Goal: Task Accomplishment & Management: Manage account settings

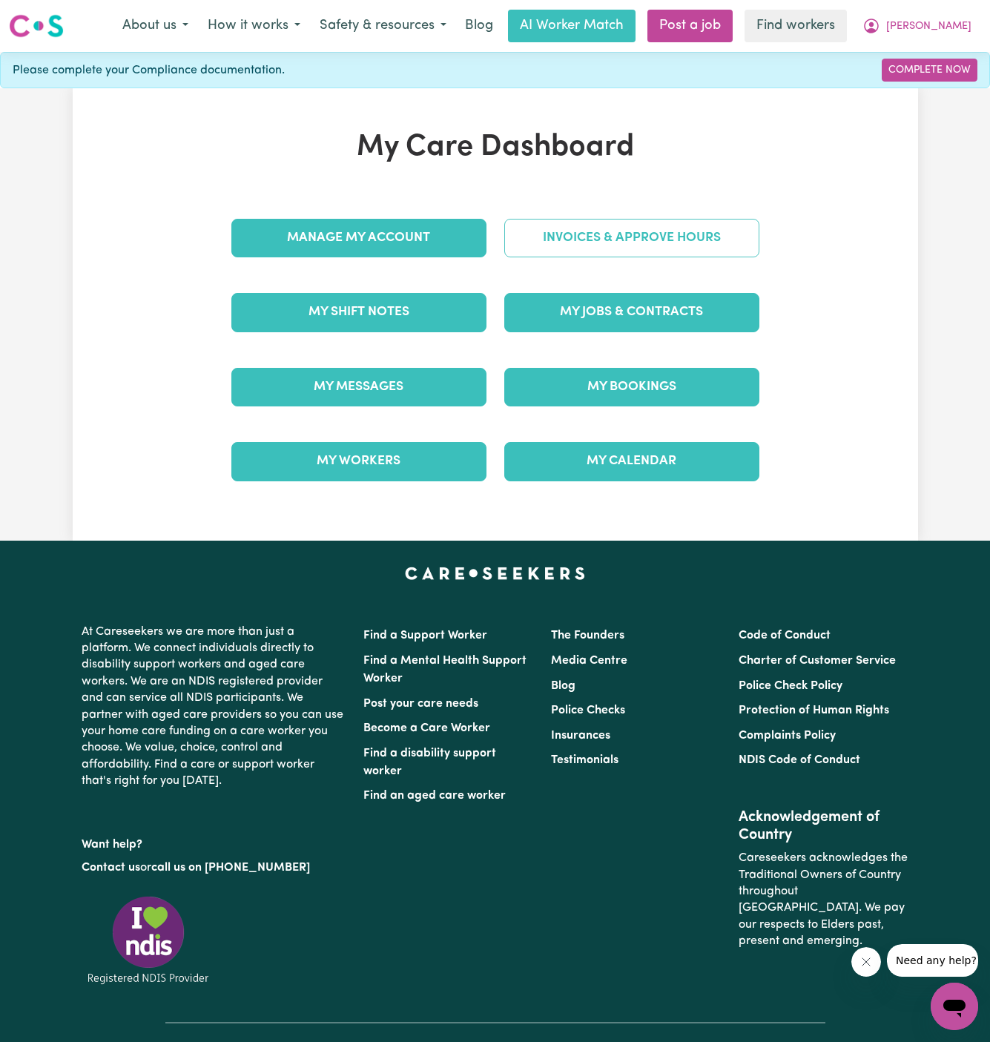
click at [636, 240] on link "Invoices & Approve Hours" at bounding box center [631, 238] width 255 height 39
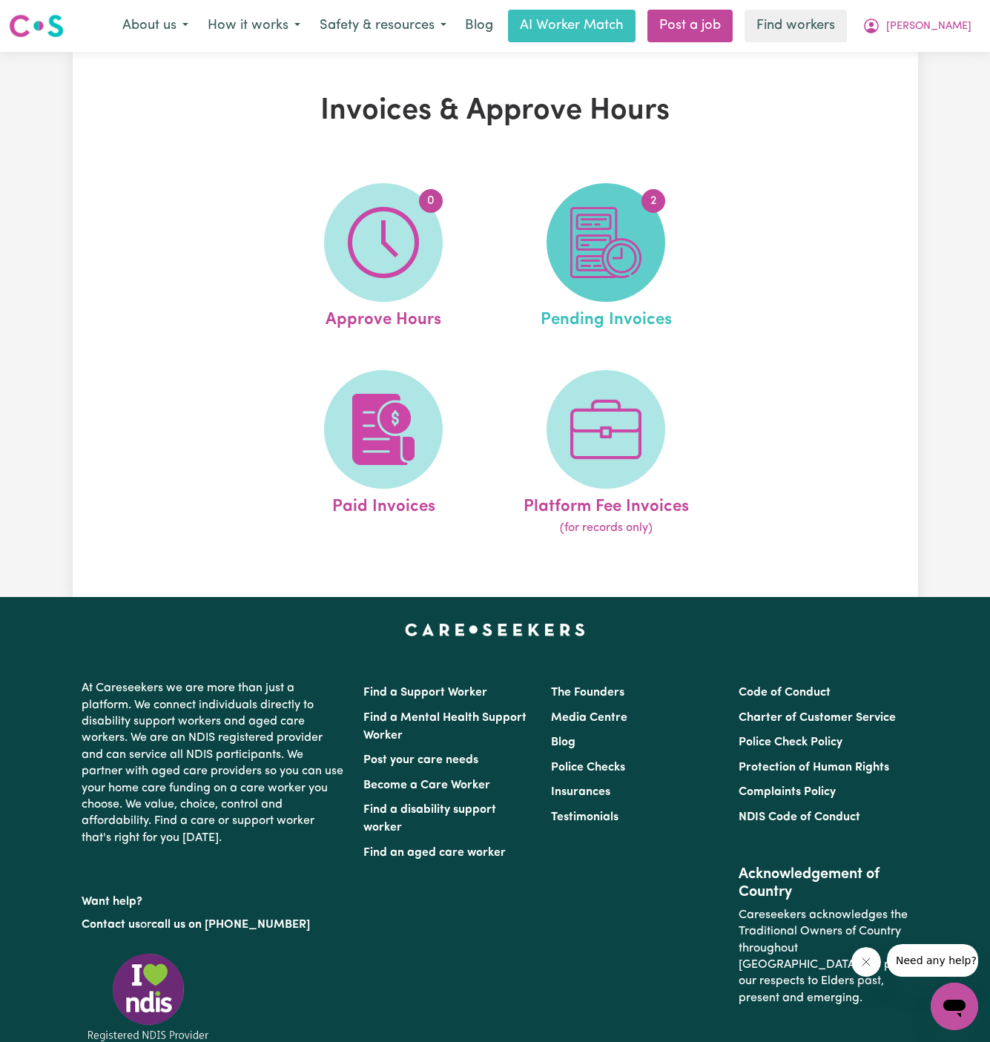
click at [642, 245] on span "2" at bounding box center [606, 242] width 119 height 119
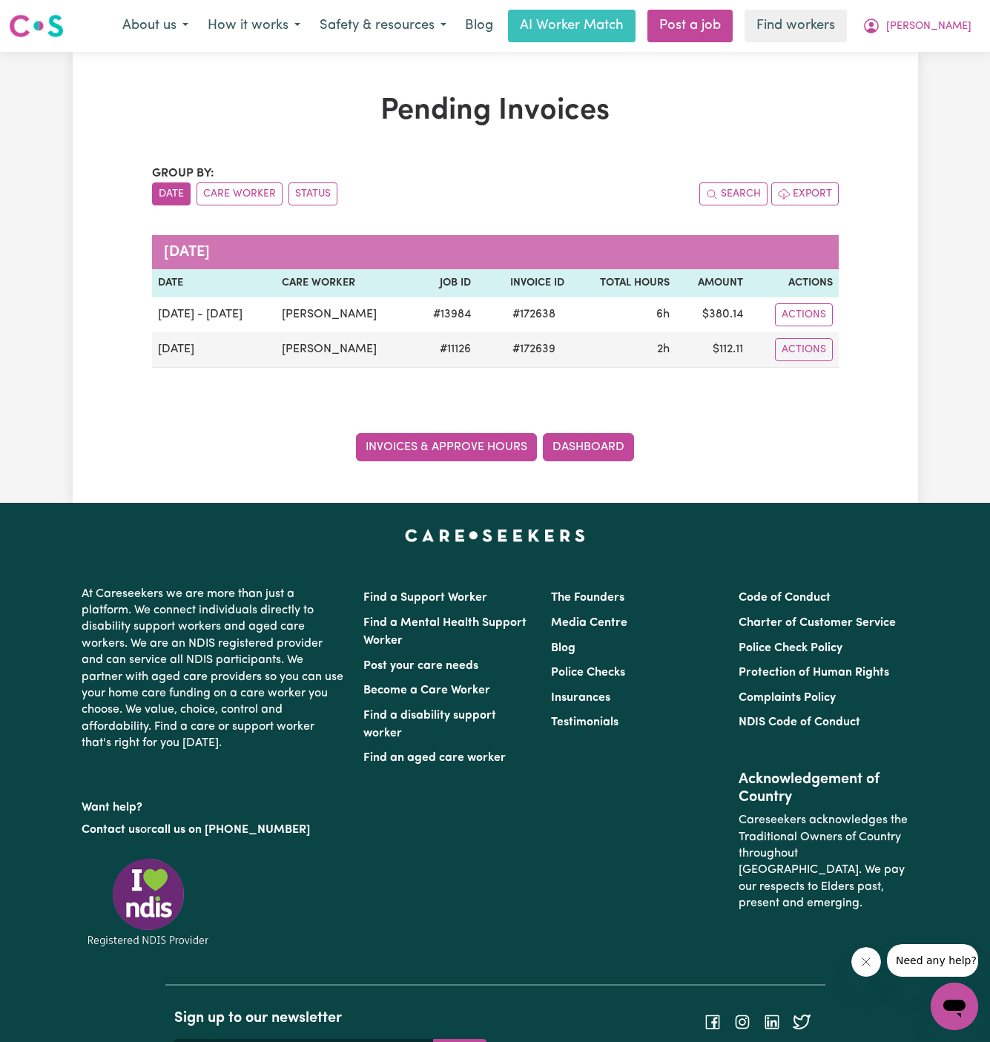
click at [514, 439] on link "Invoices & Approve Hours" at bounding box center [446, 447] width 181 height 28
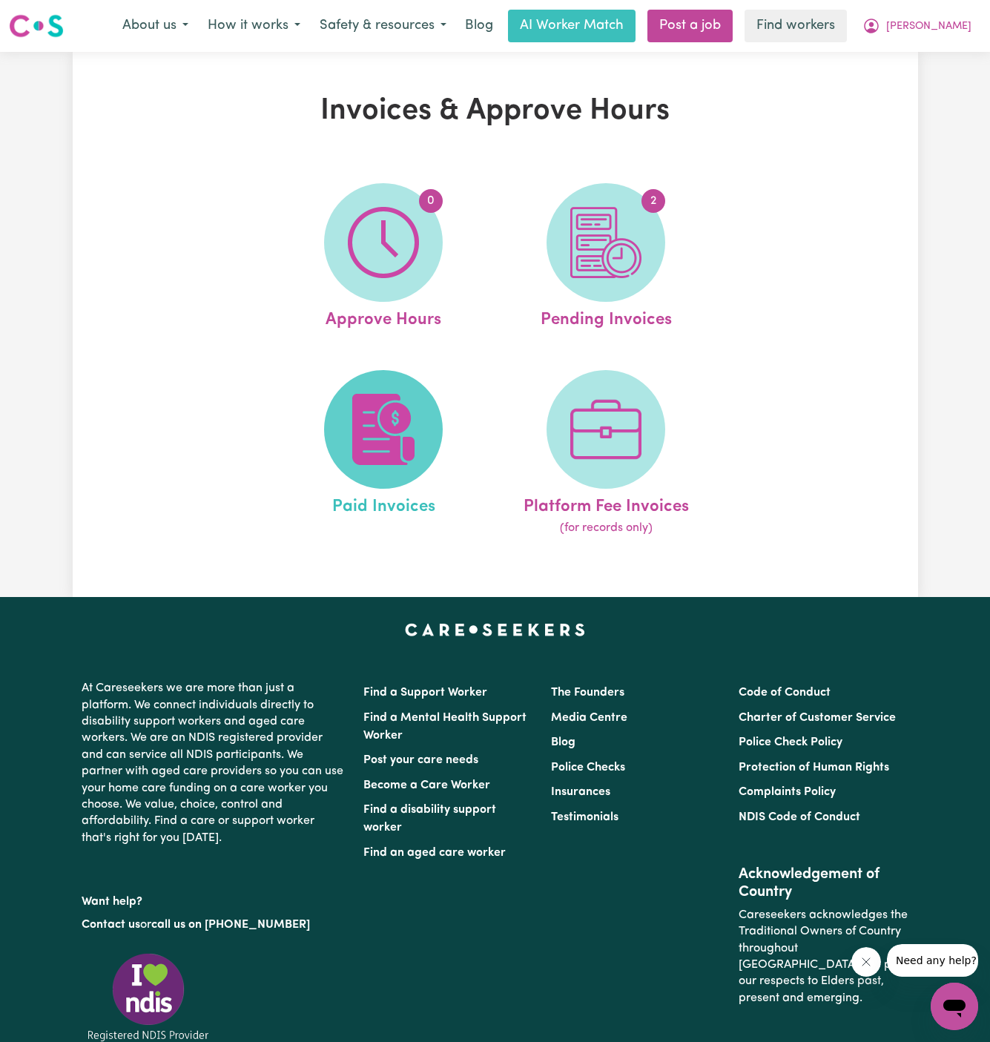
click at [386, 394] on img at bounding box center [383, 429] width 71 height 71
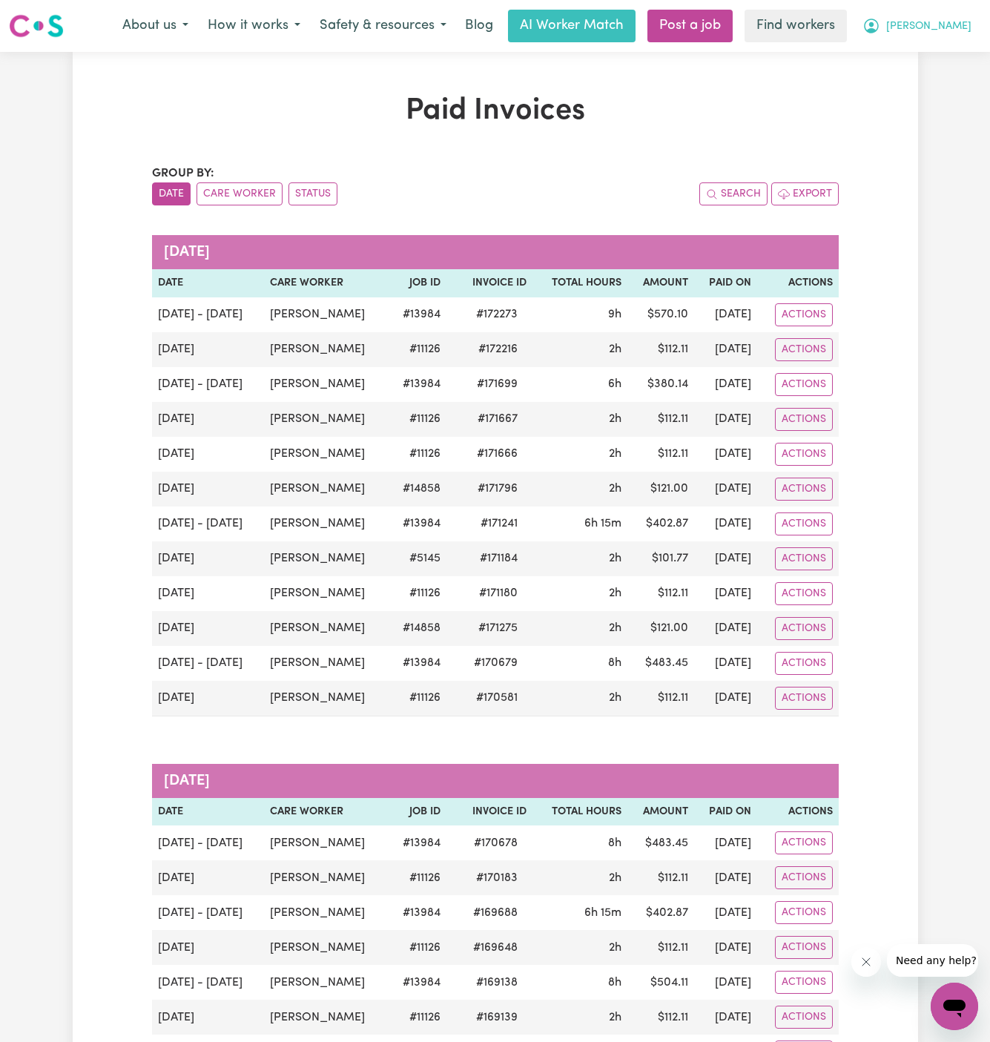
click at [966, 25] on span "[PERSON_NAME]" at bounding box center [928, 27] width 85 height 16
click at [960, 57] on link "My Dashboard" at bounding box center [921, 58] width 117 height 28
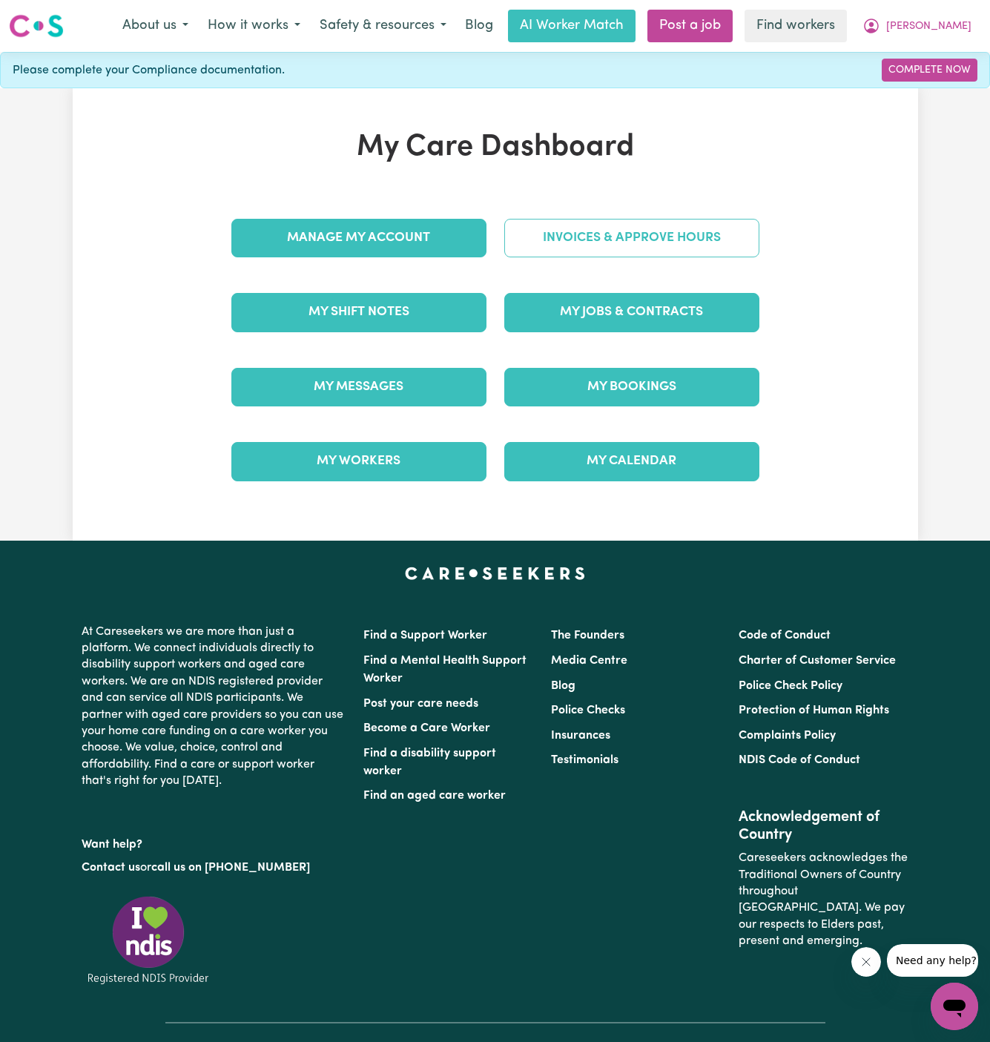
click at [655, 234] on link "Invoices & Approve Hours" at bounding box center [631, 238] width 255 height 39
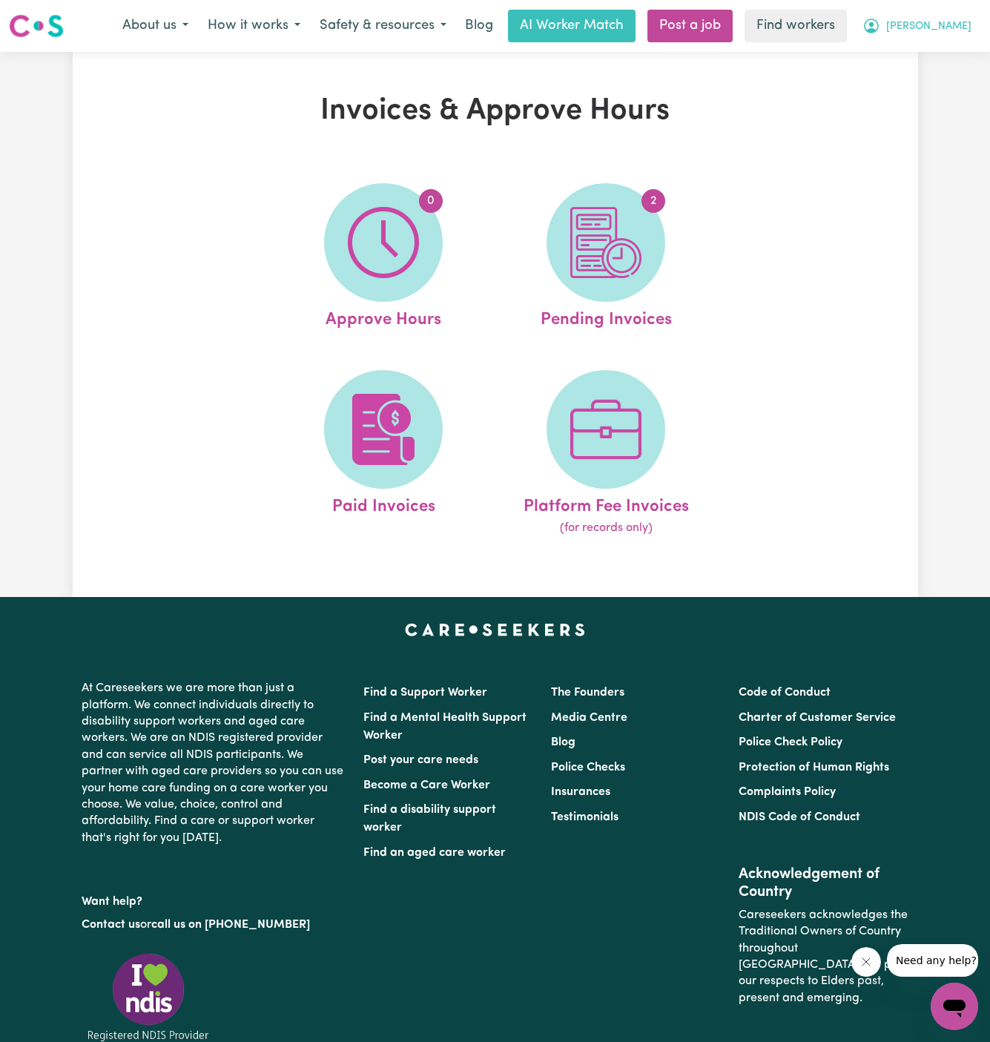
click at [963, 26] on span "[PERSON_NAME]" at bounding box center [928, 27] width 85 height 16
click at [960, 51] on link "My Dashboard" at bounding box center [921, 58] width 117 height 28
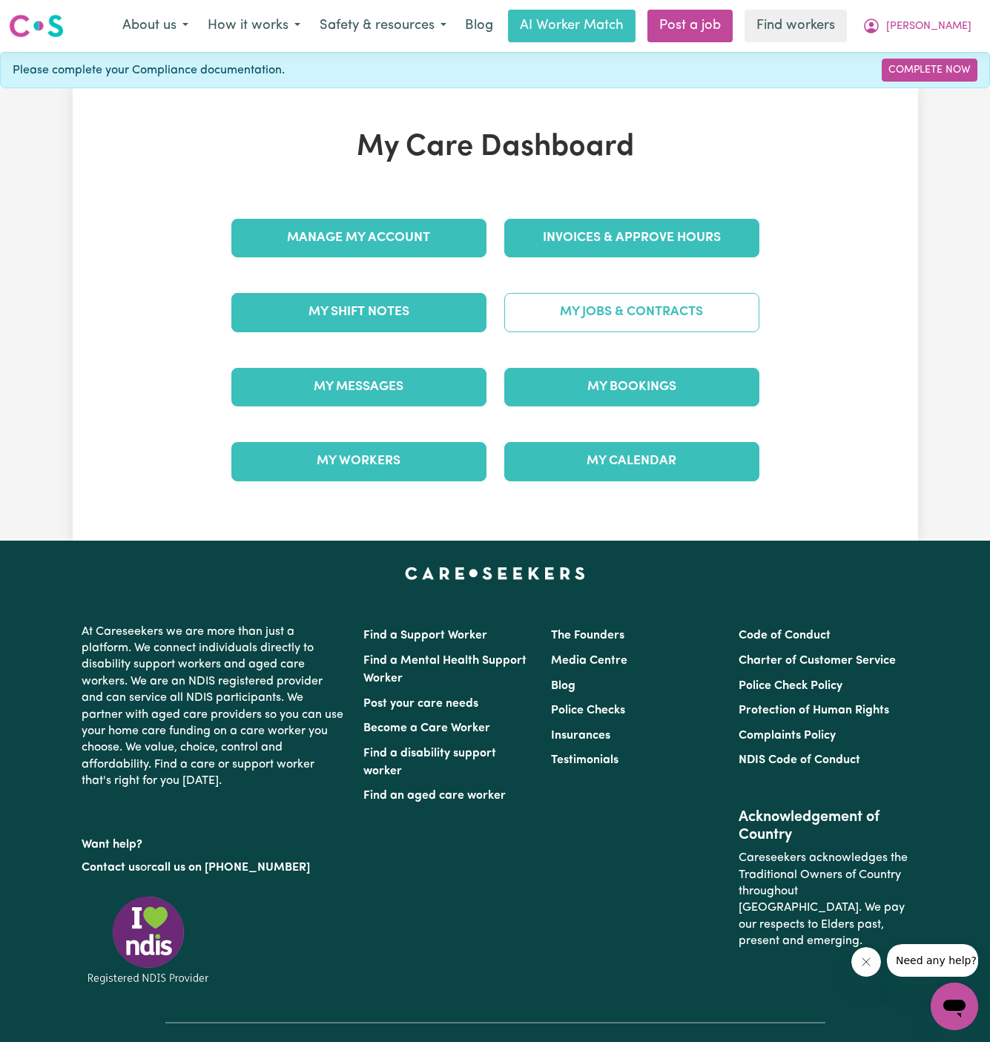
click at [685, 303] on link "My Jobs & Contracts" at bounding box center [631, 312] width 255 height 39
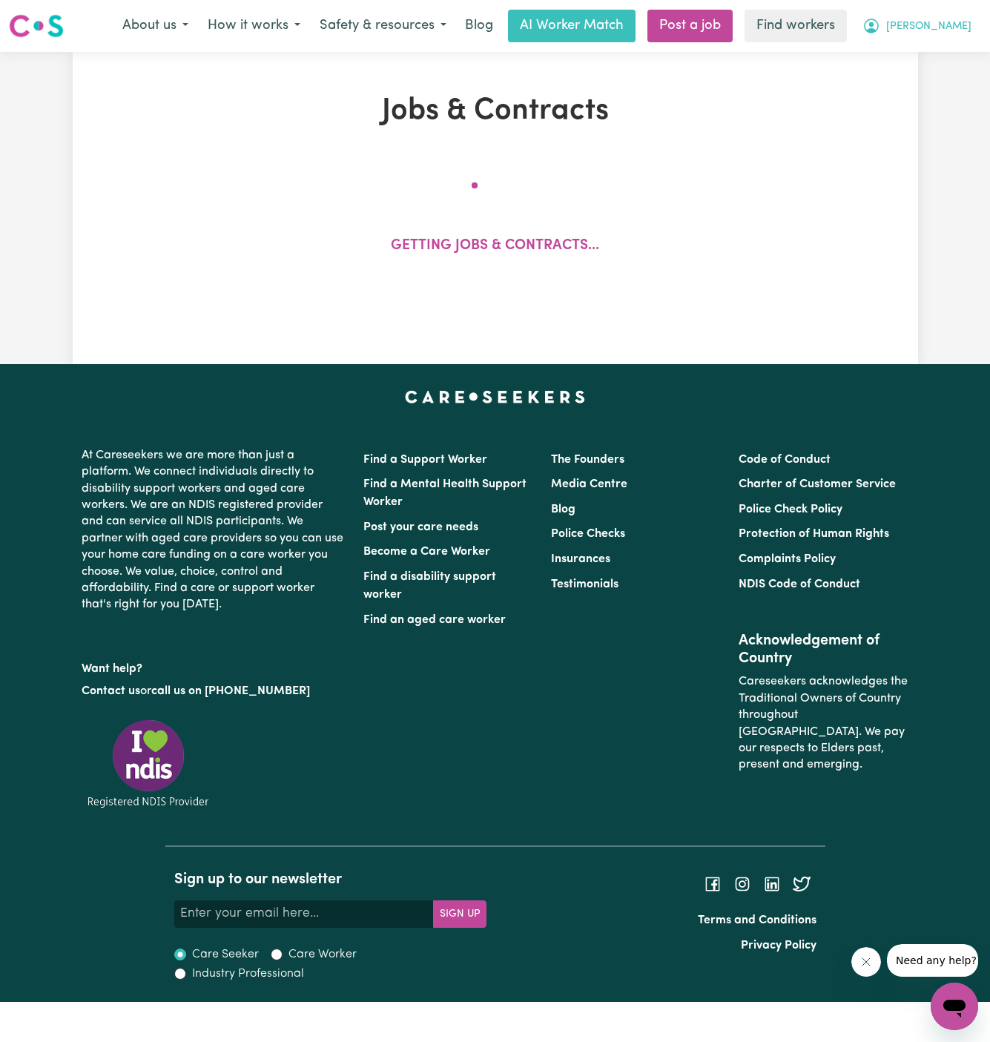
click at [944, 24] on span "[PERSON_NAME]" at bounding box center [928, 27] width 85 height 16
click at [942, 50] on link "My Dashboard" at bounding box center [921, 58] width 117 height 28
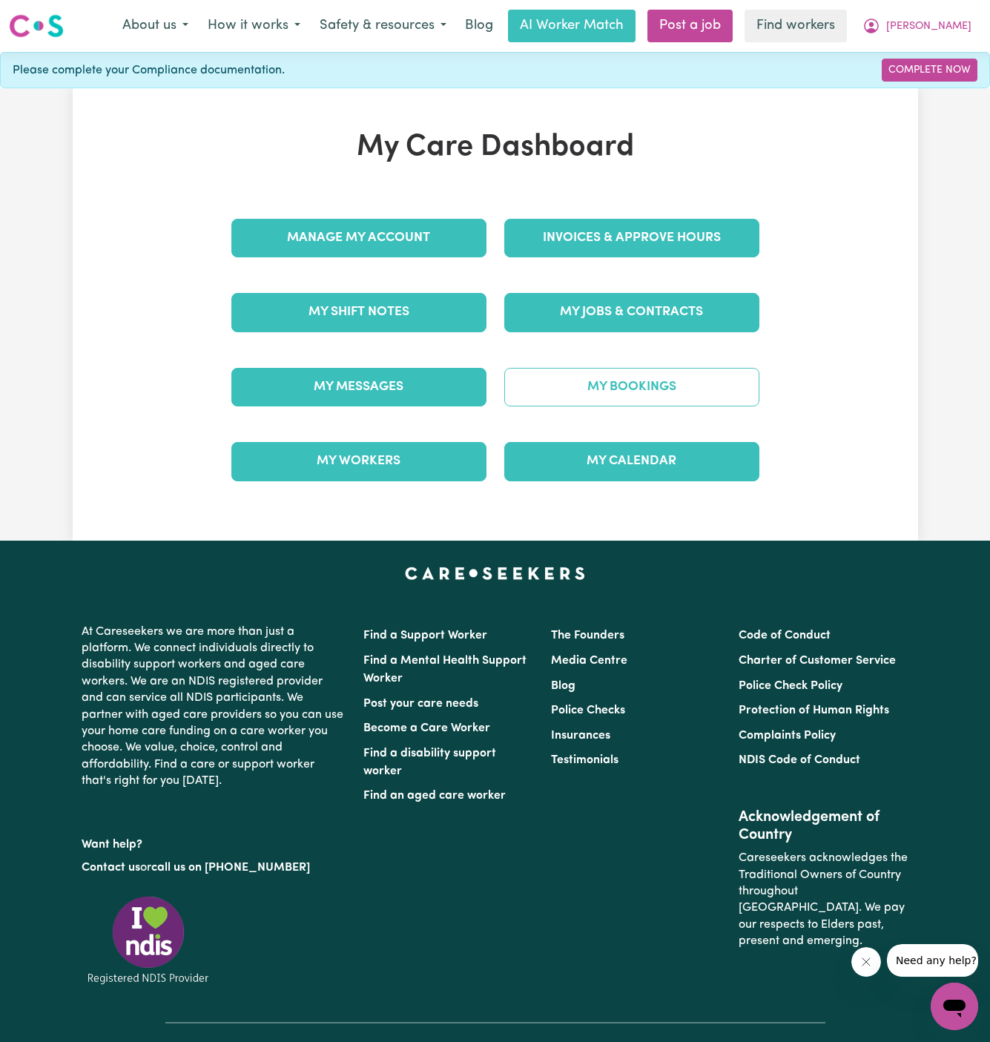
click at [653, 386] on link "My Bookings" at bounding box center [631, 387] width 255 height 39
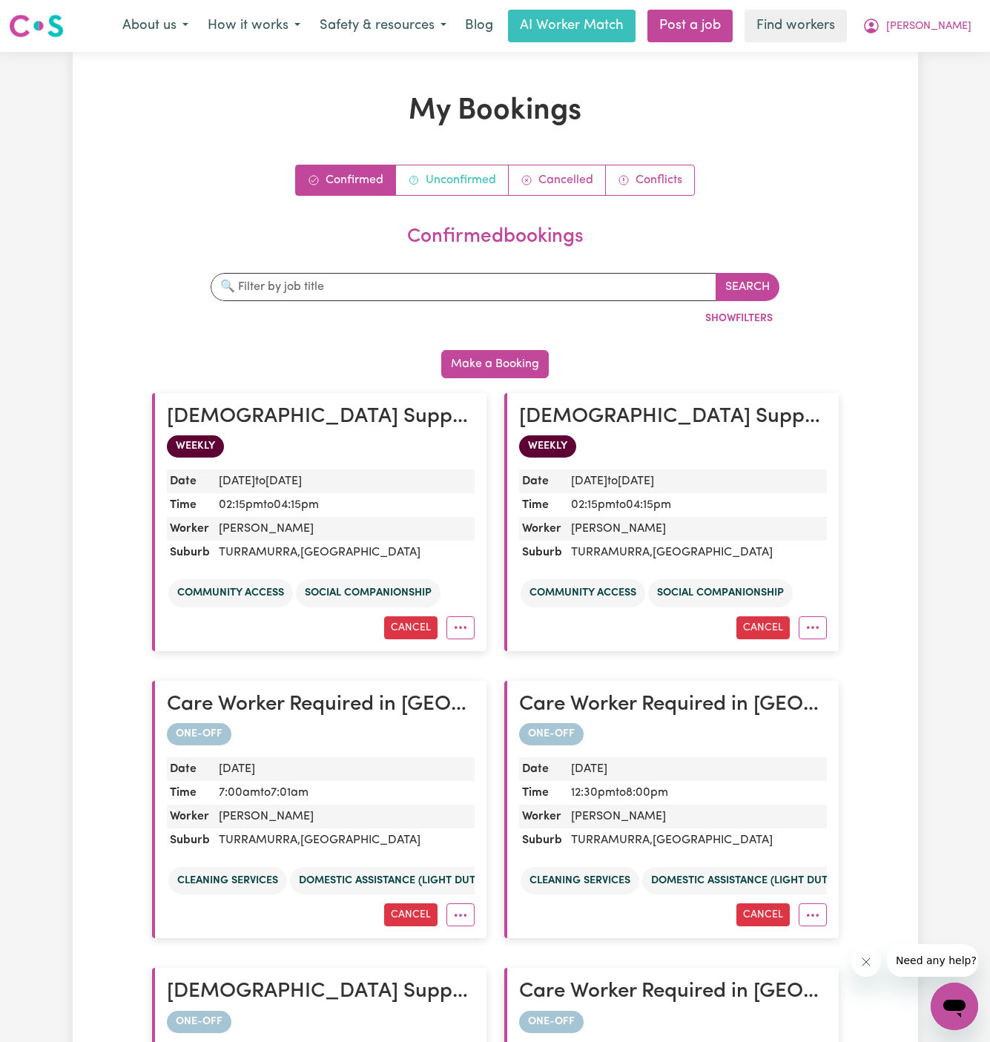
click at [462, 181] on link "Unconfirmed" at bounding box center [452, 180] width 113 height 30
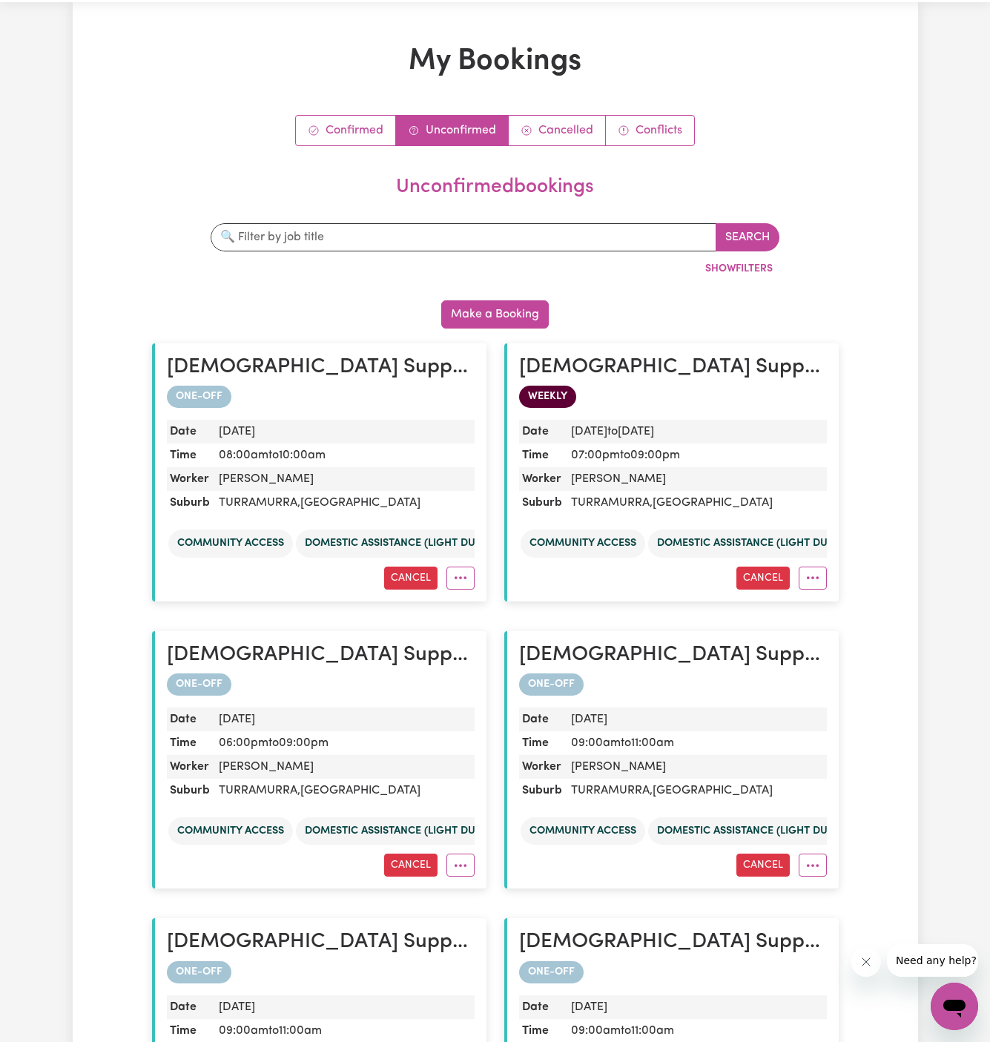
scroll to position [54, 0]
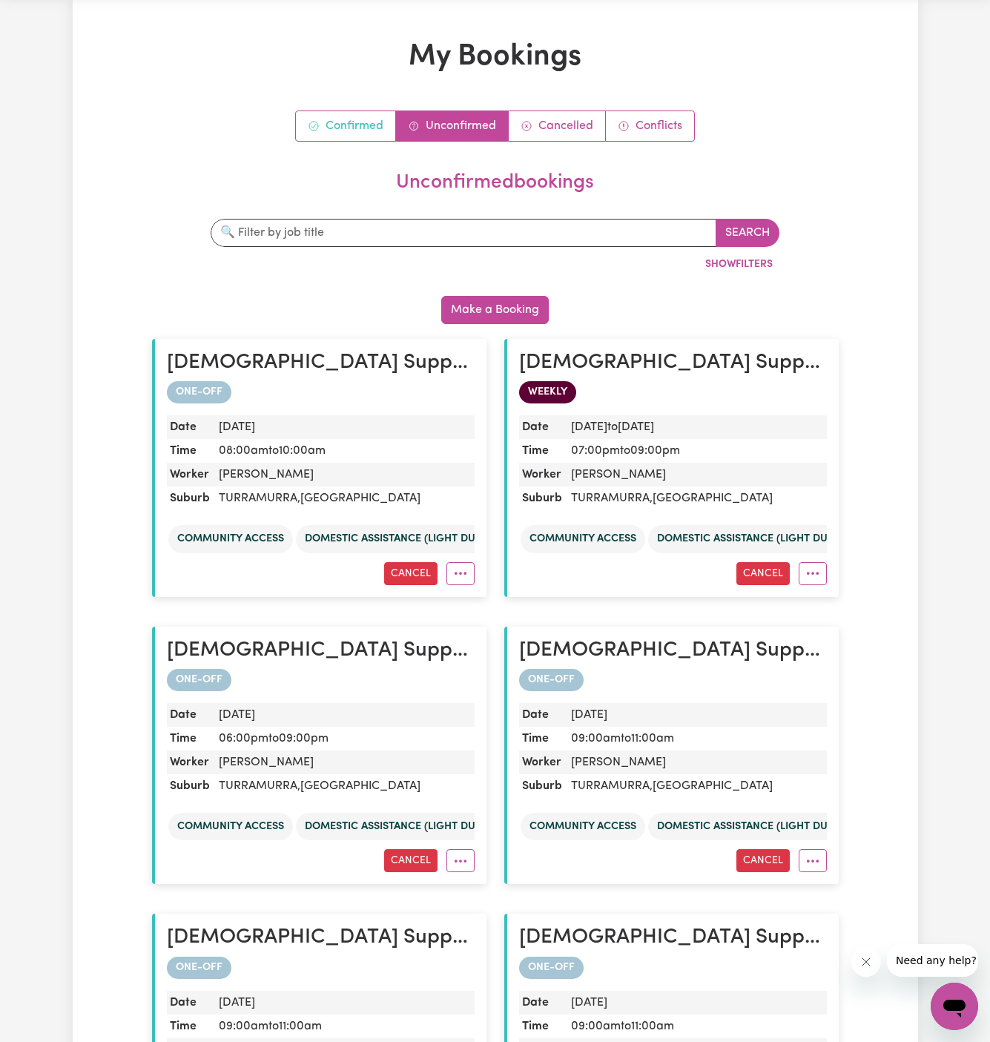
click at [347, 112] on link "Confirmed" at bounding box center [346, 126] width 100 height 30
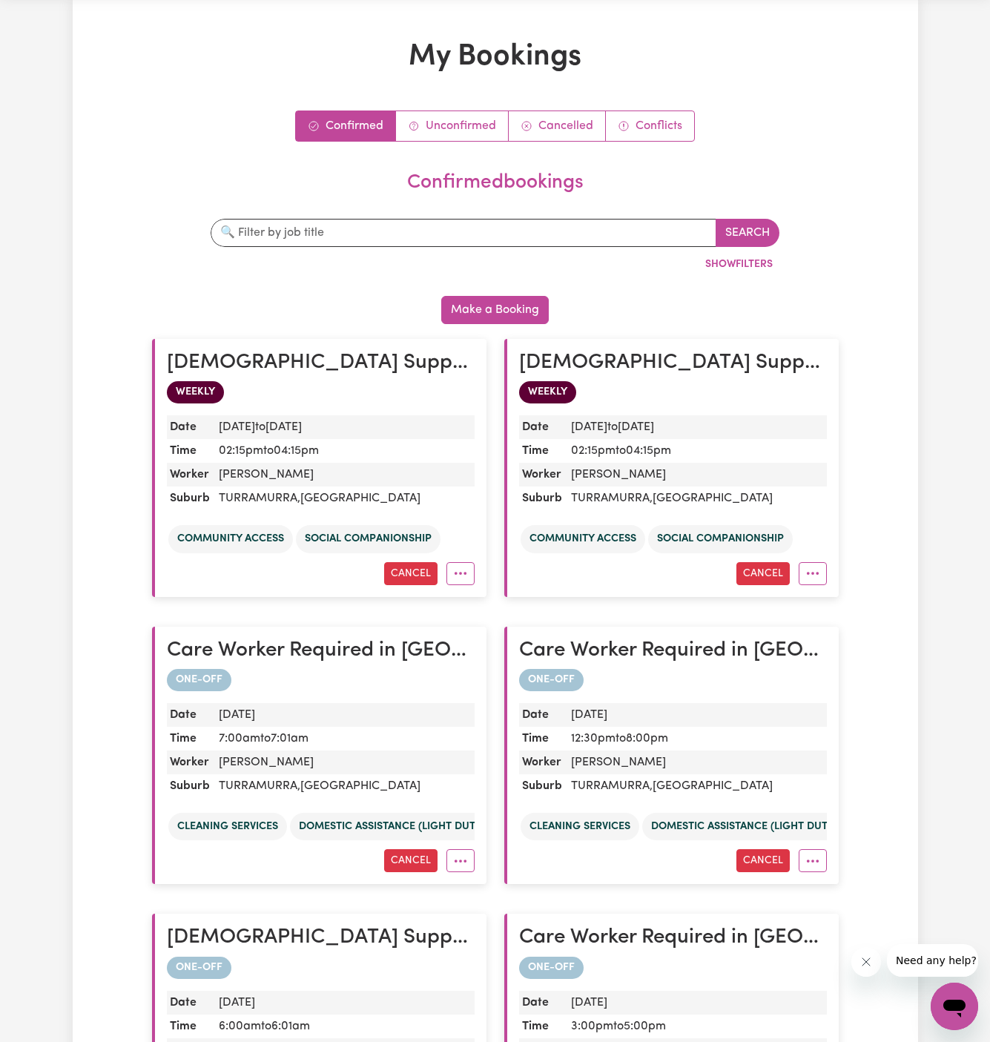
scroll to position [0, 0]
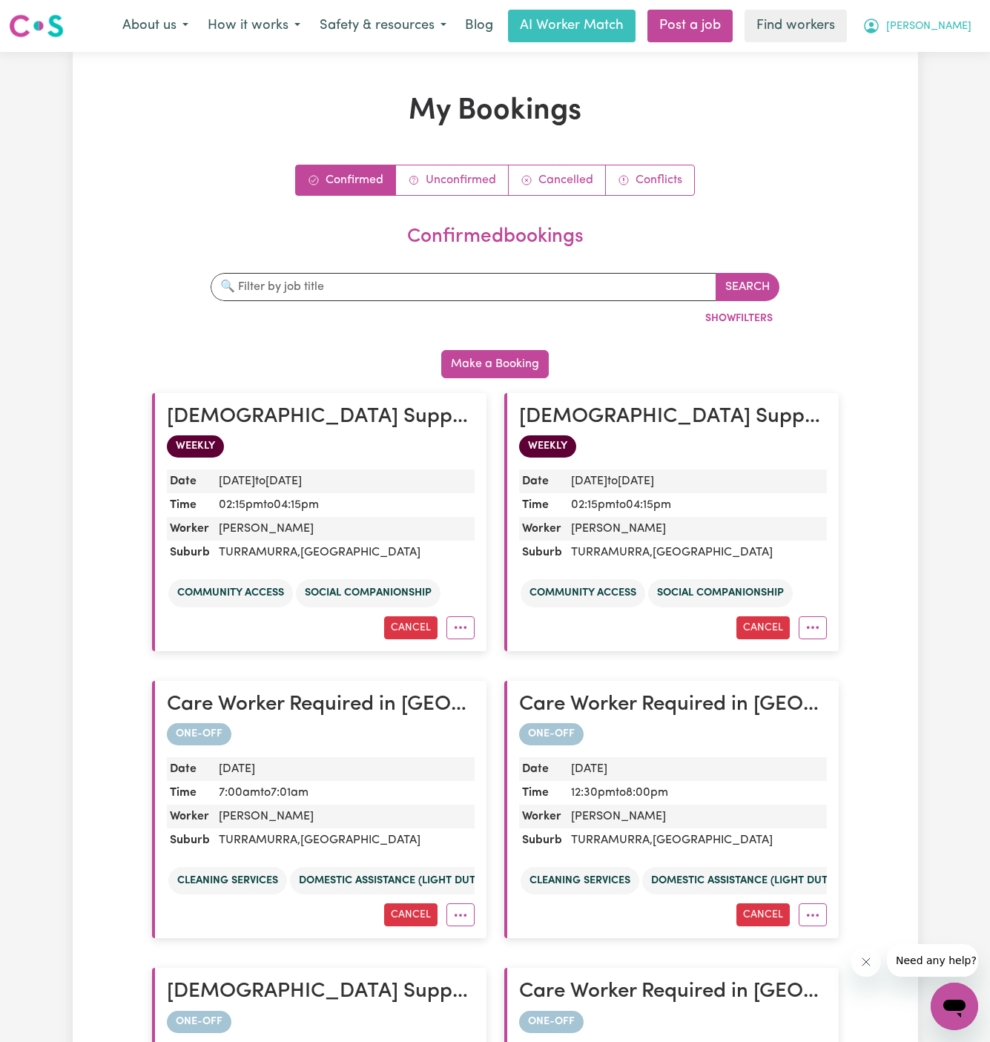
click at [945, 29] on span "[PERSON_NAME]" at bounding box center [928, 27] width 85 height 16
click at [925, 63] on link "My Dashboard" at bounding box center [921, 58] width 117 height 28
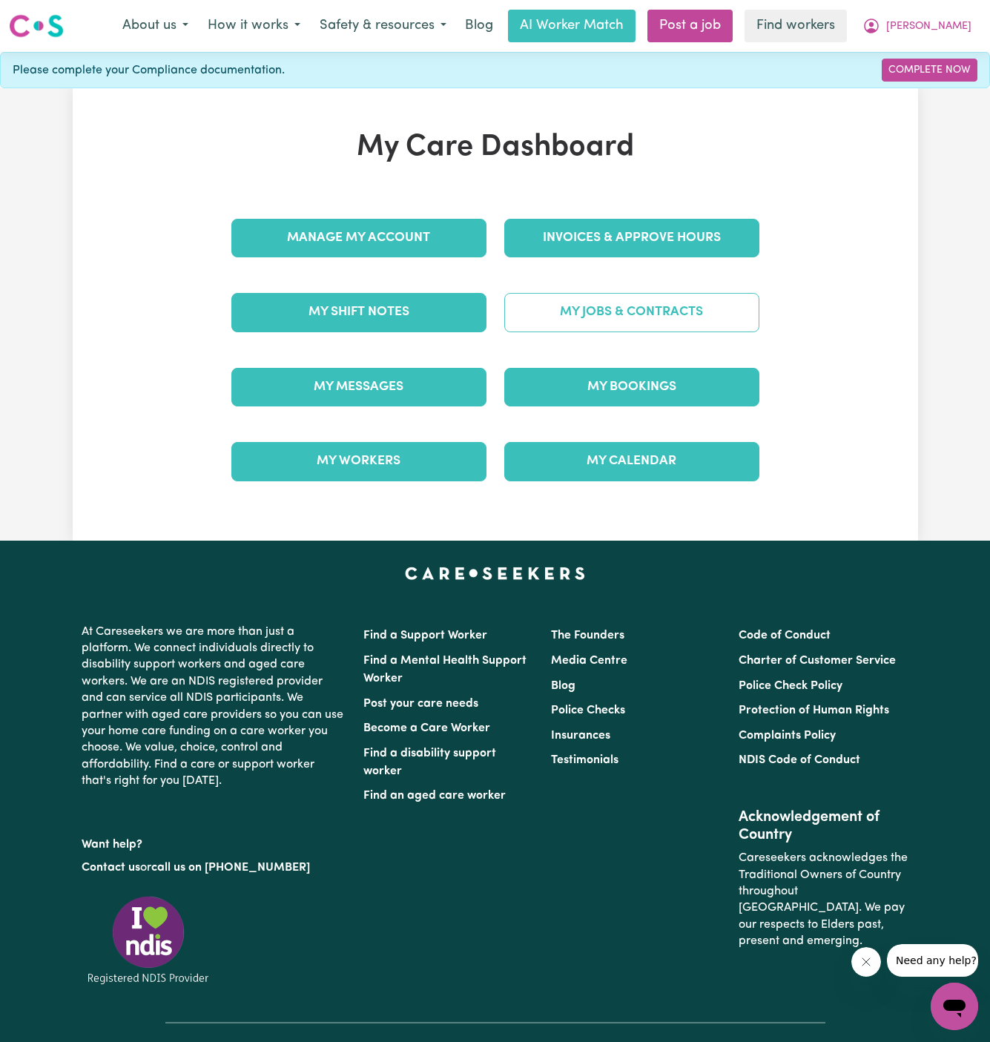
click at [648, 309] on link "My Jobs & Contracts" at bounding box center [631, 312] width 255 height 39
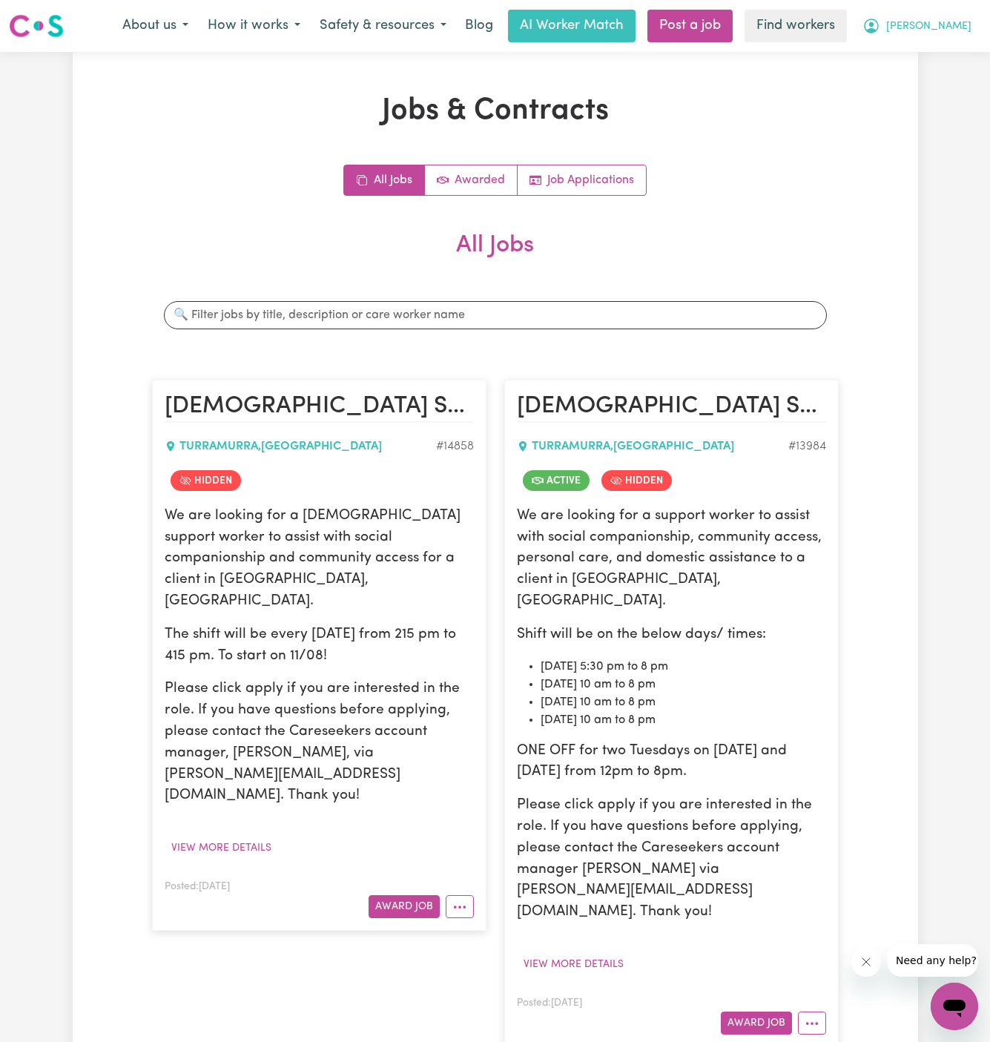
click at [957, 20] on span "[PERSON_NAME]" at bounding box center [928, 27] width 85 height 16
click at [938, 53] on link "My Dashboard" at bounding box center [921, 58] width 117 height 28
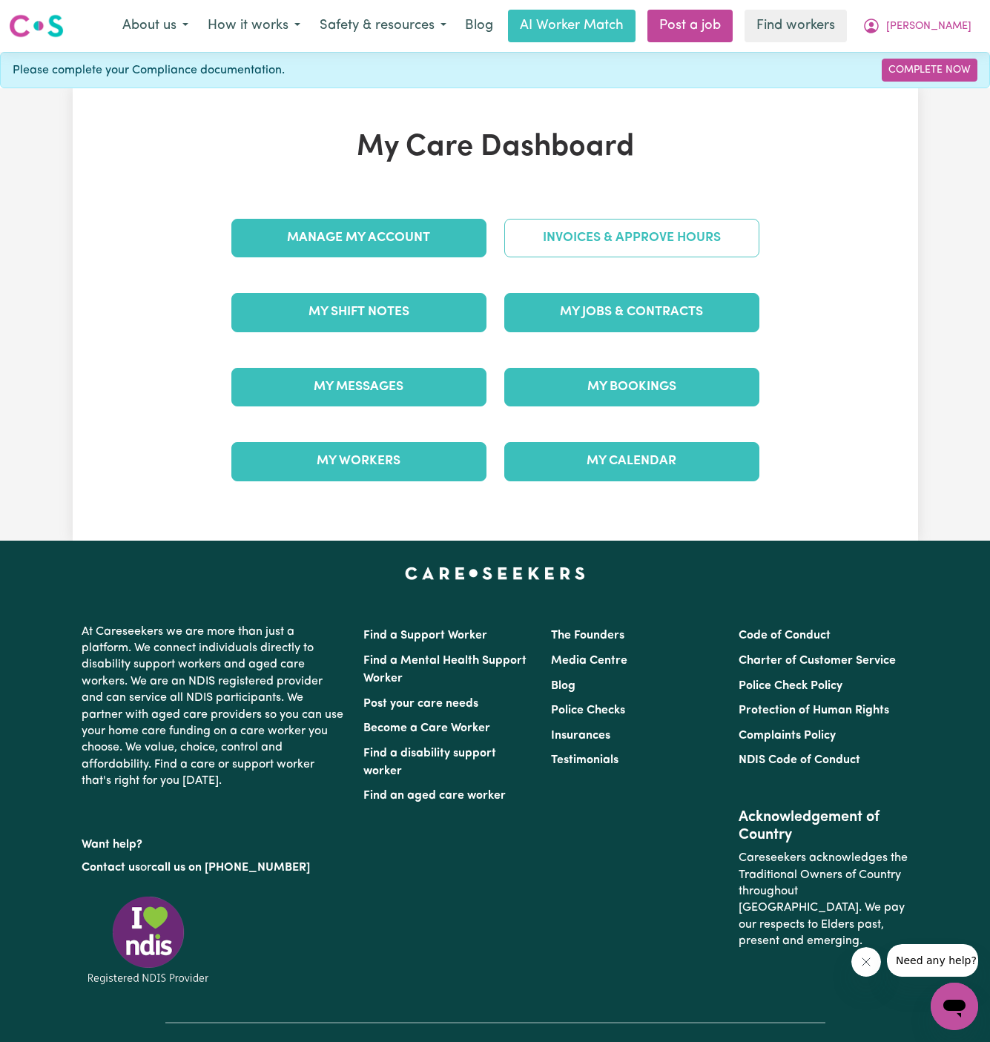
click at [623, 244] on link "Invoices & Approve Hours" at bounding box center [631, 238] width 255 height 39
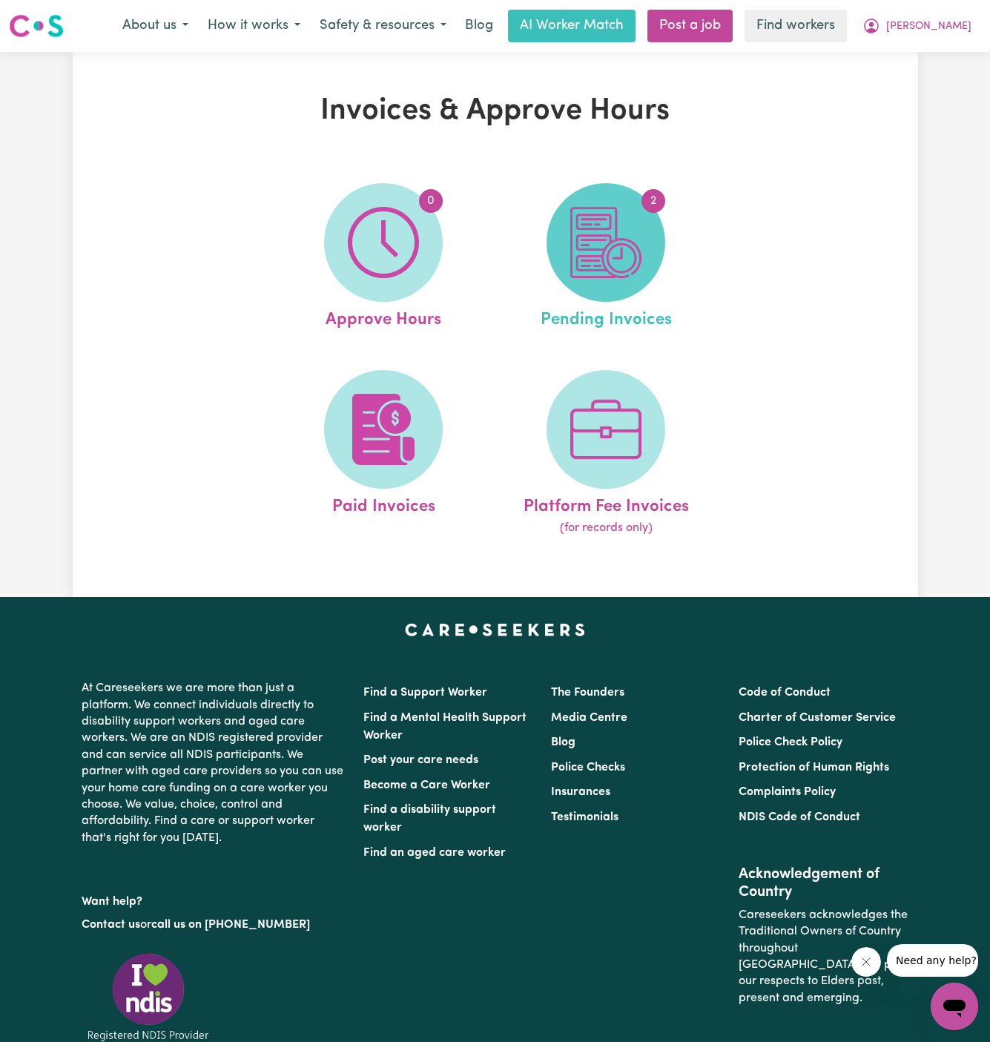
click at [590, 245] on img at bounding box center [605, 242] width 71 height 71
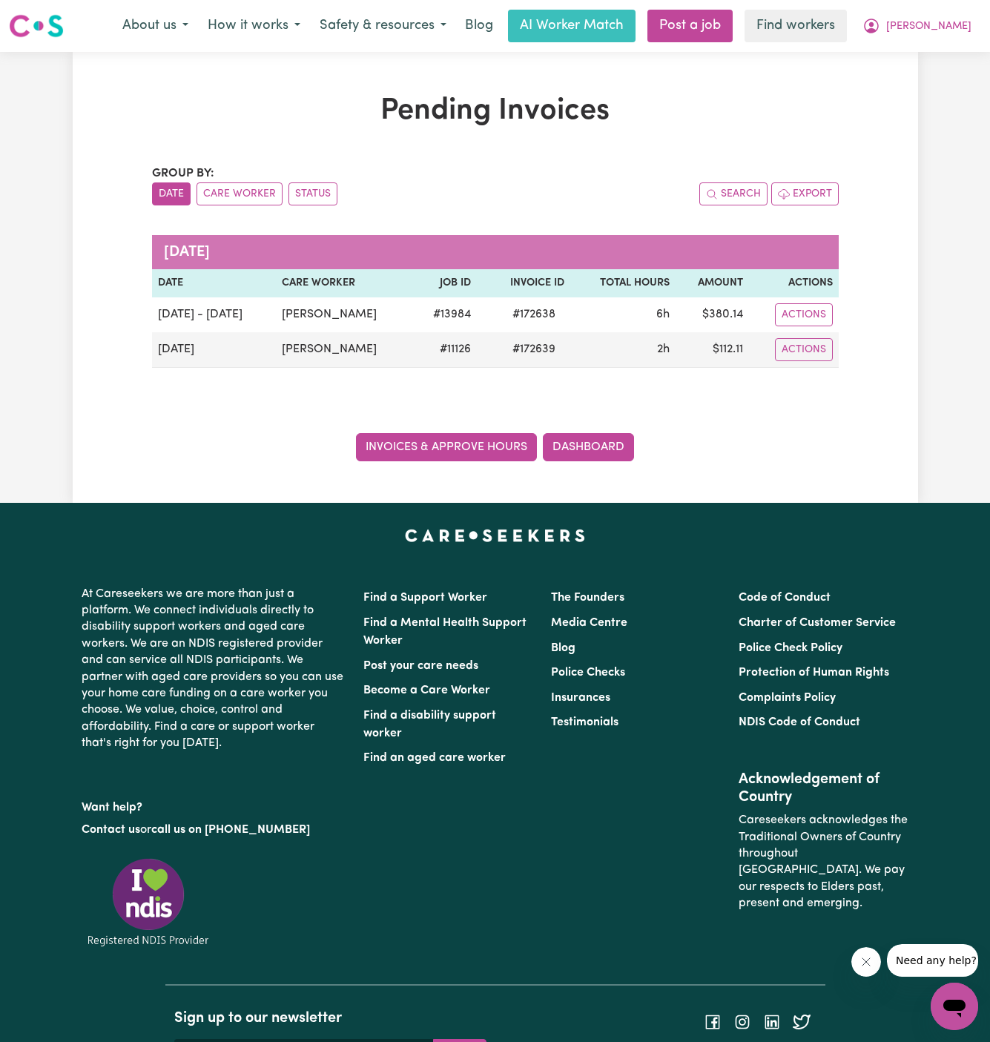
click at [498, 454] on link "Invoices & Approve Hours" at bounding box center [446, 447] width 181 height 28
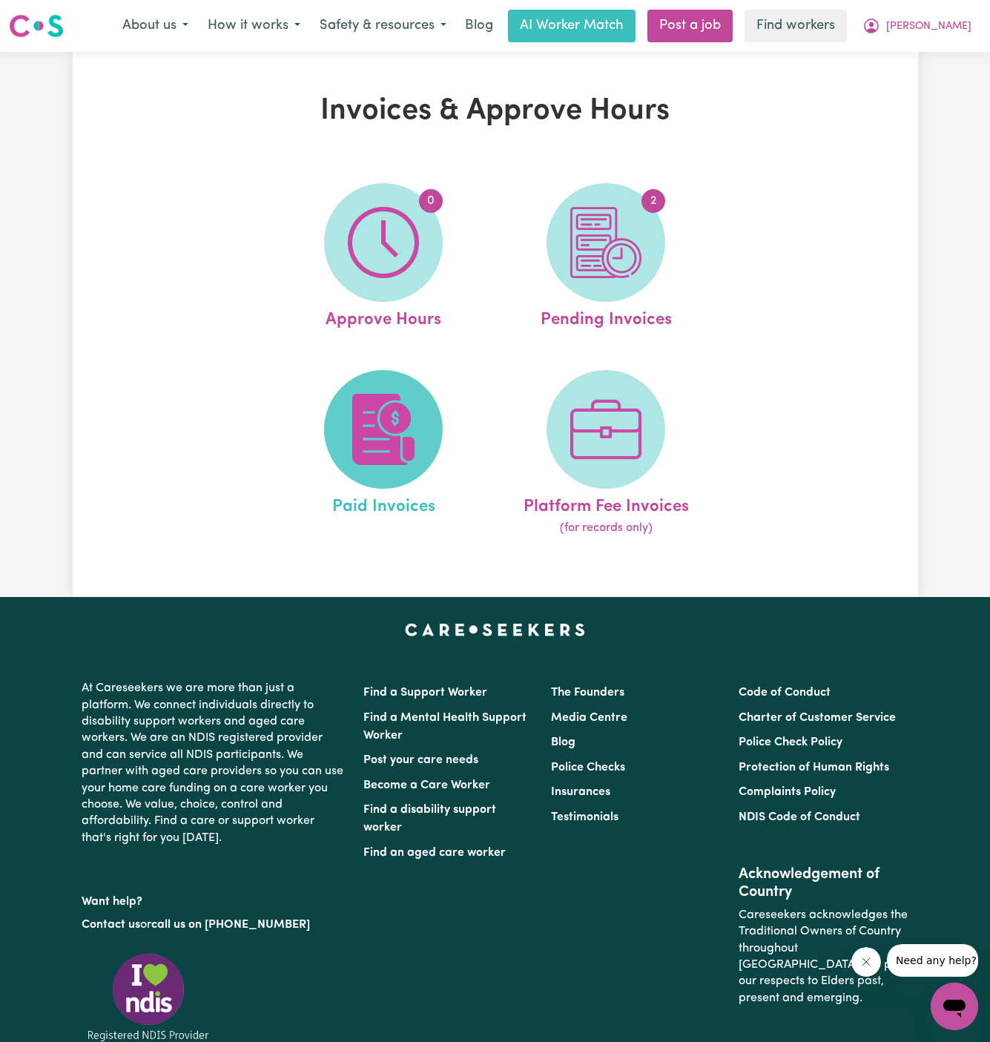
click at [401, 438] on img at bounding box center [383, 429] width 71 height 71
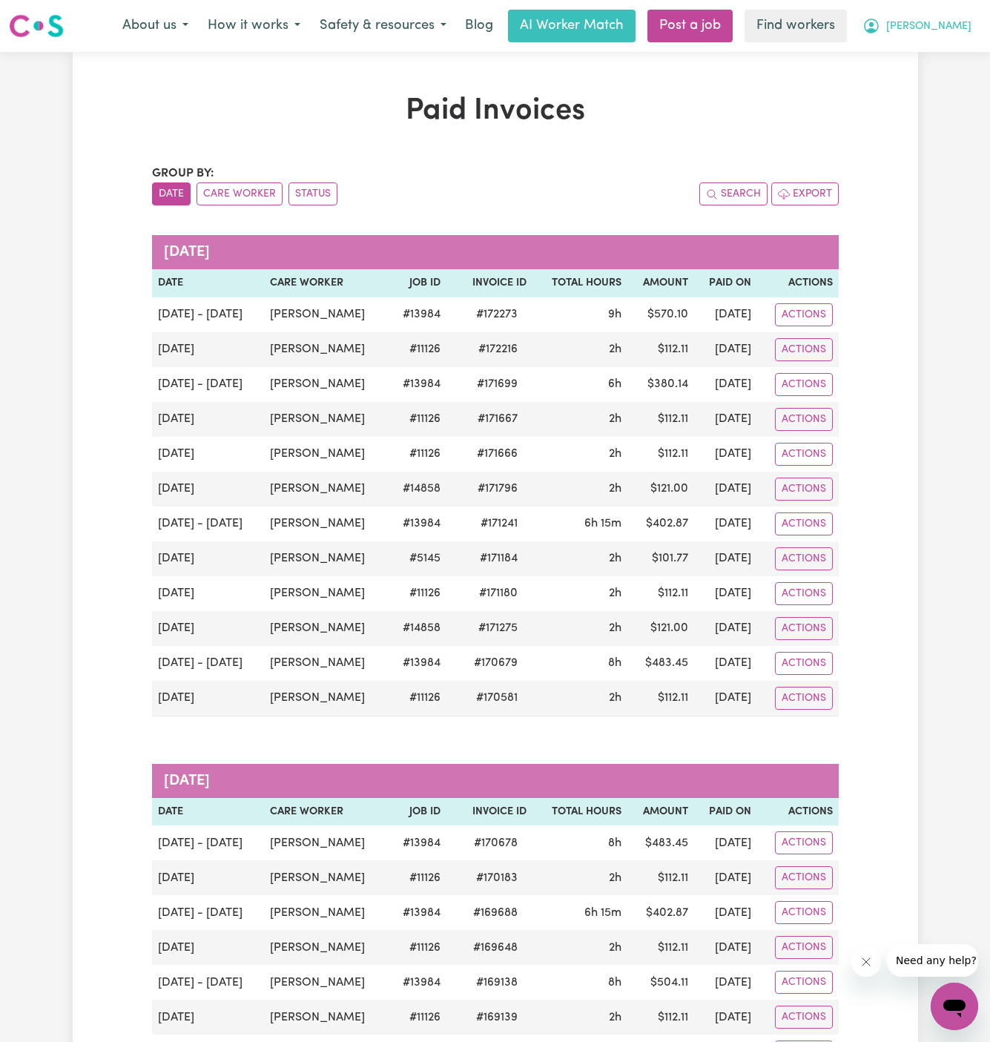
click at [952, 16] on button "[PERSON_NAME]" at bounding box center [917, 25] width 128 height 31
click at [952, 44] on link "My Dashboard" at bounding box center [921, 58] width 117 height 28
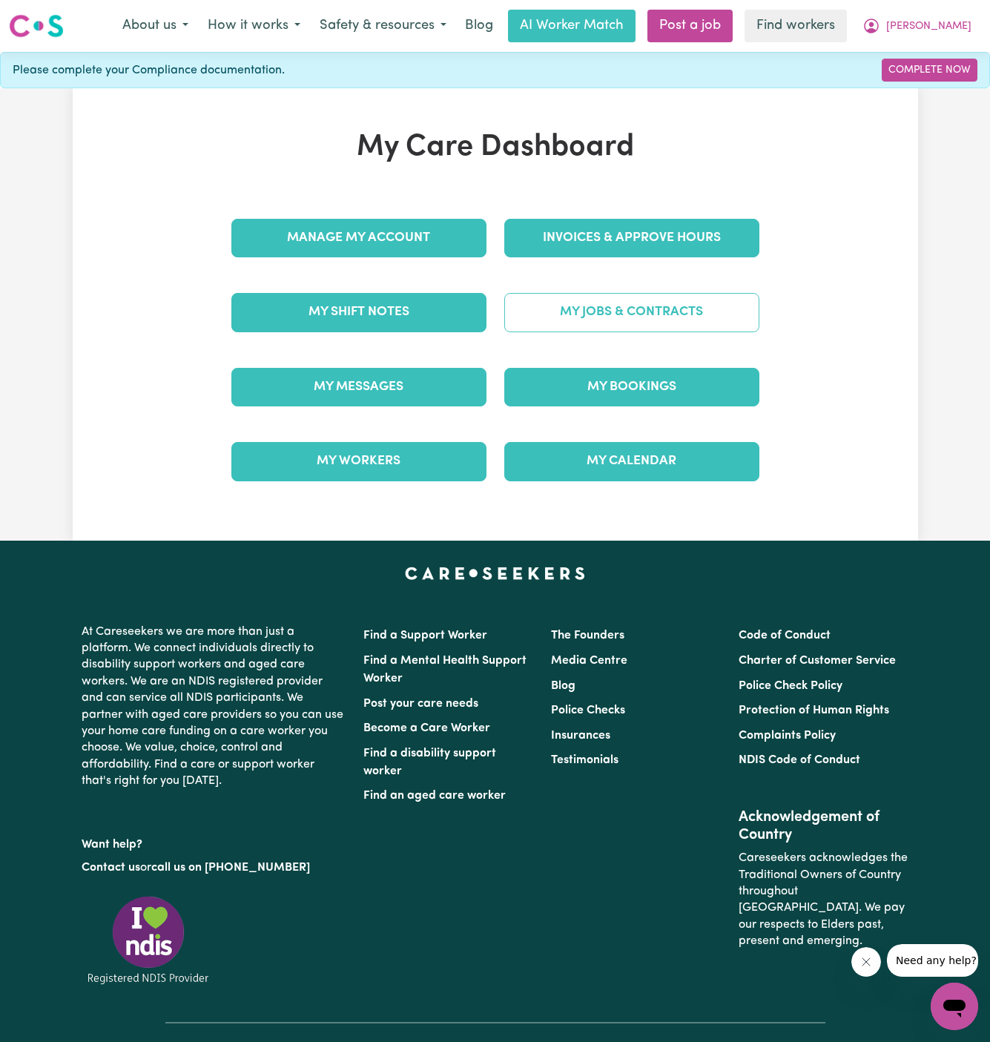
click at [630, 311] on link "My Jobs & Contracts" at bounding box center [631, 312] width 255 height 39
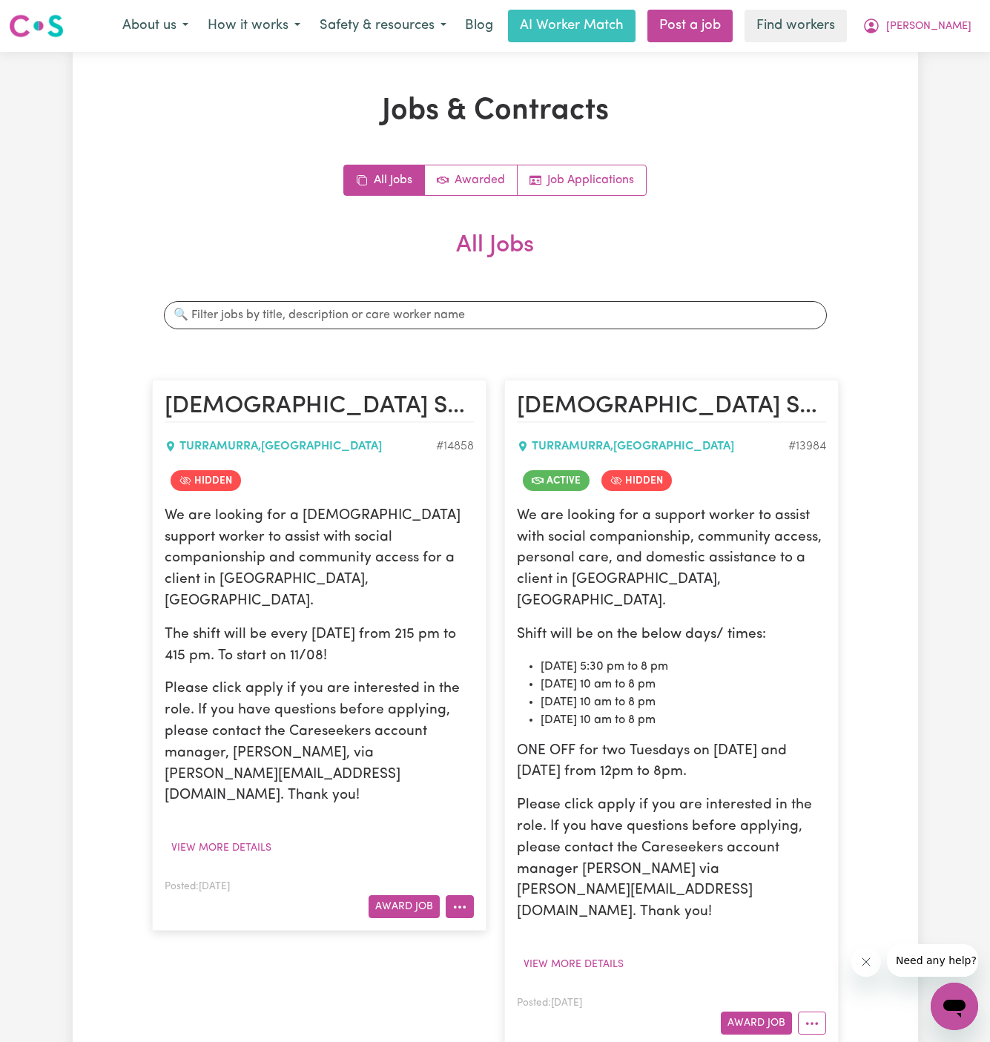
click at [455, 900] on icon "More options" at bounding box center [459, 907] width 15 height 15
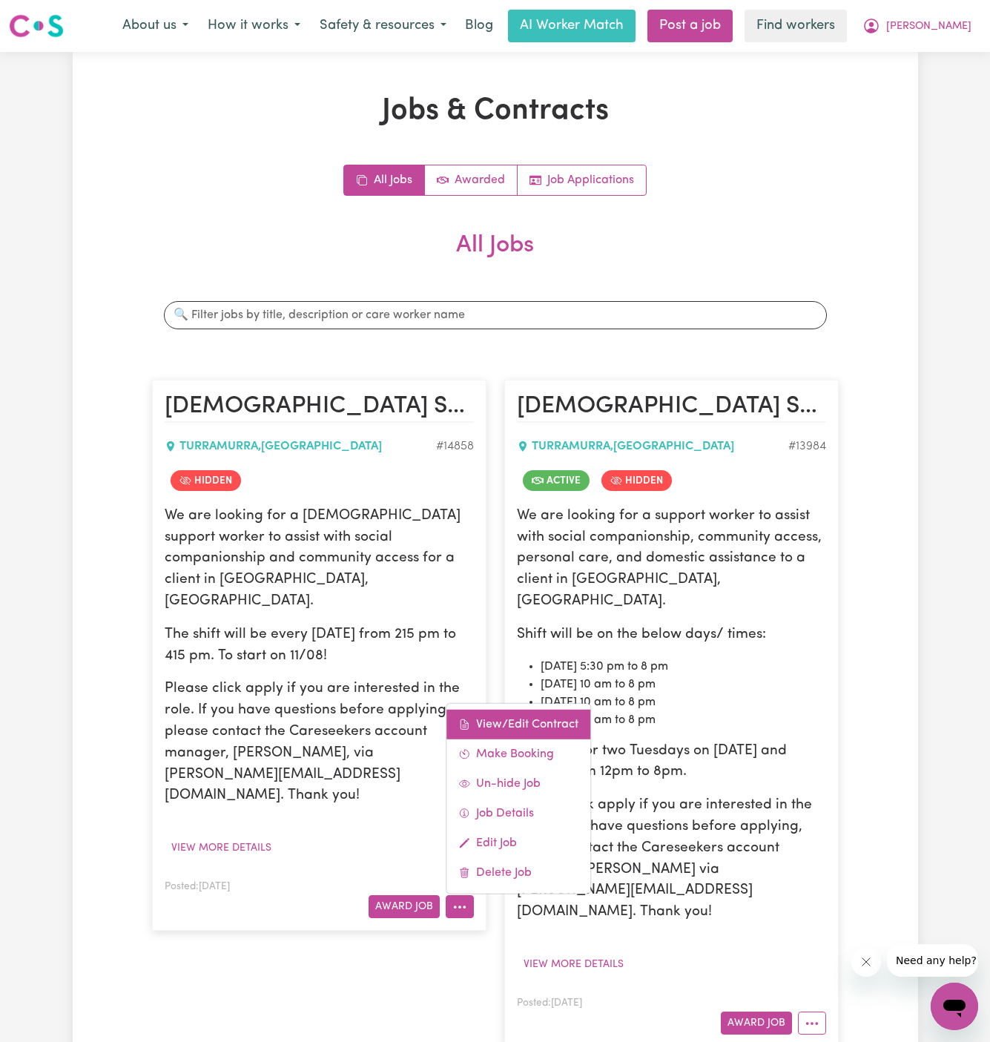
click at [540, 710] on link "View/Edit Contract" at bounding box center [519, 725] width 144 height 30
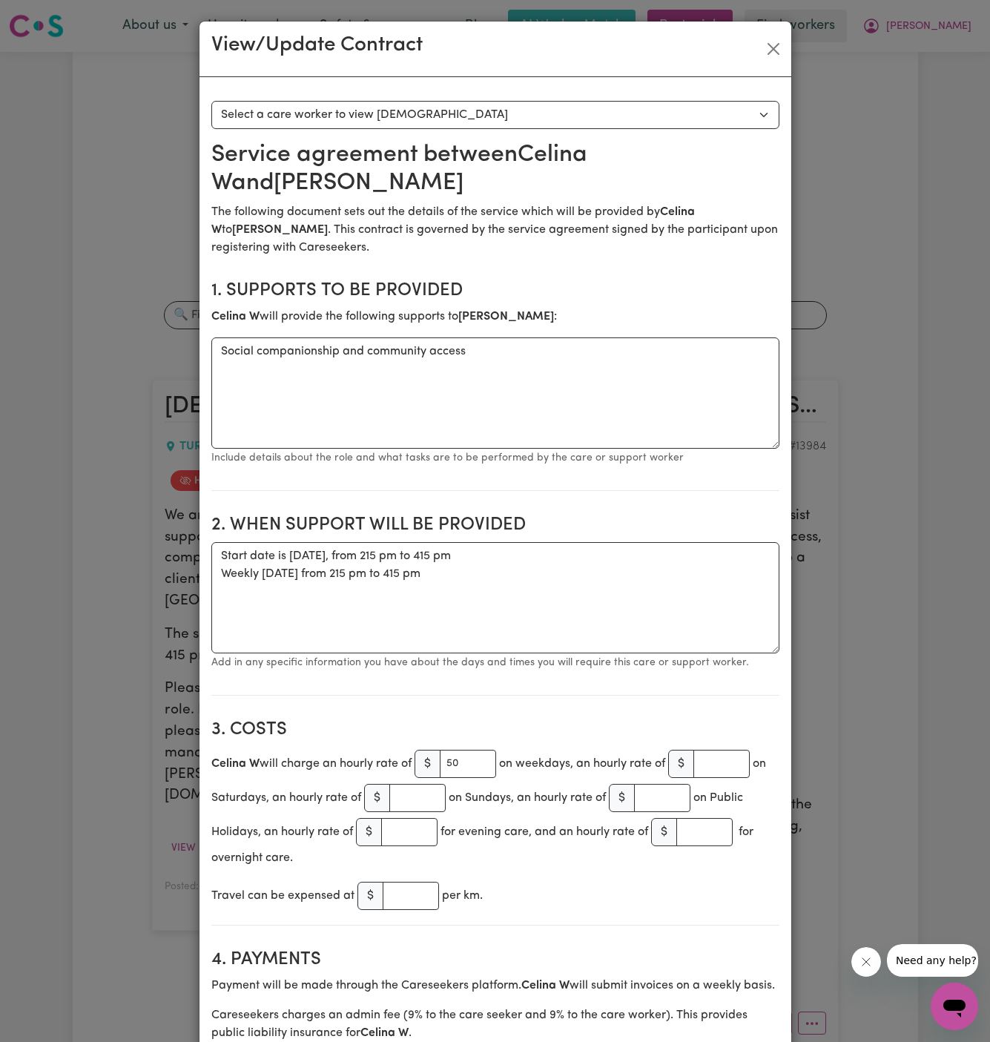
click at [963, 30] on div "View/Update Contract Select a contract to view Select a care worker to view [DE…" at bounding box center [495, 521] width 990 height 1042
click at [800, 47] on div "View/Update Contract Select a contract to view Select a care worker to view [DE…" at bounding box center [495, 521] width 990 height 1042
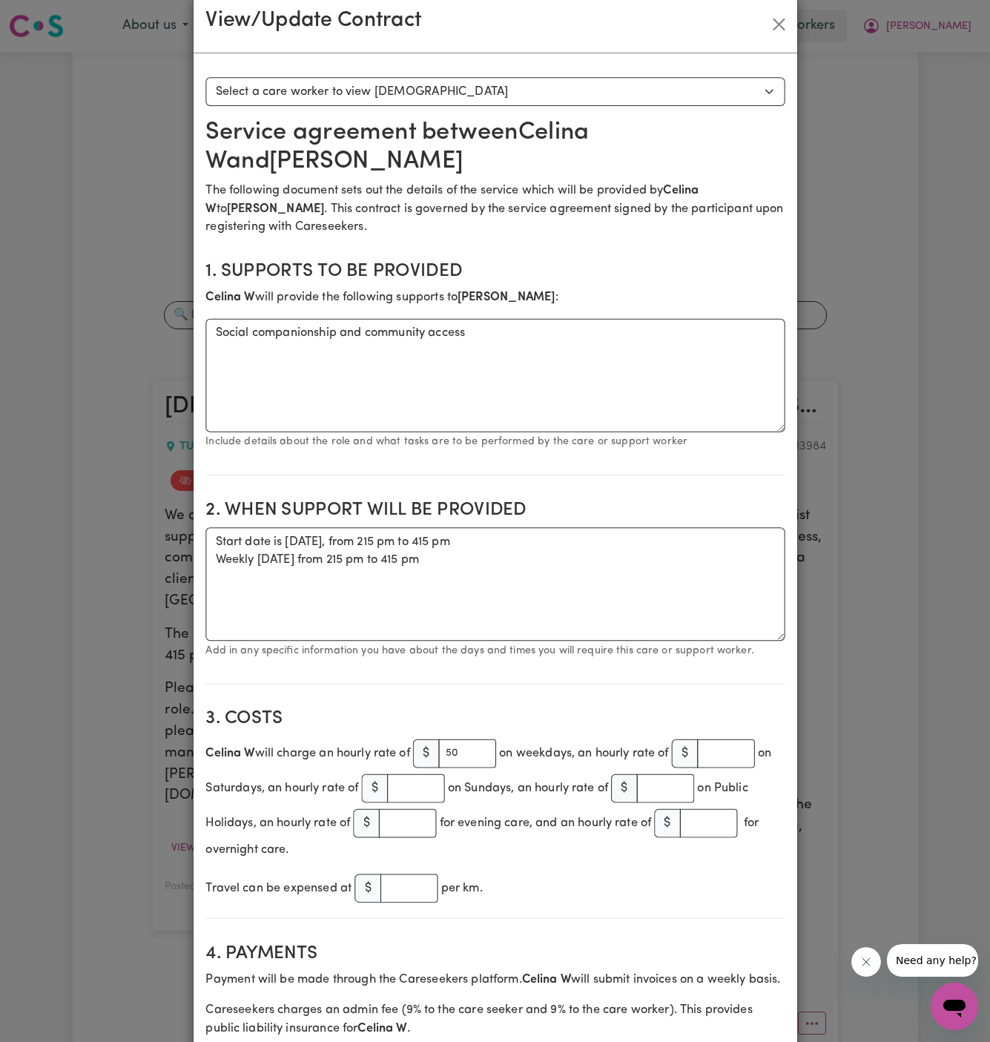
click at [794, 47] on div "View/Update Contract Select a contract to view Select a care worker to view [DE…" at bounding box center [495, 521] width 990 height 1042
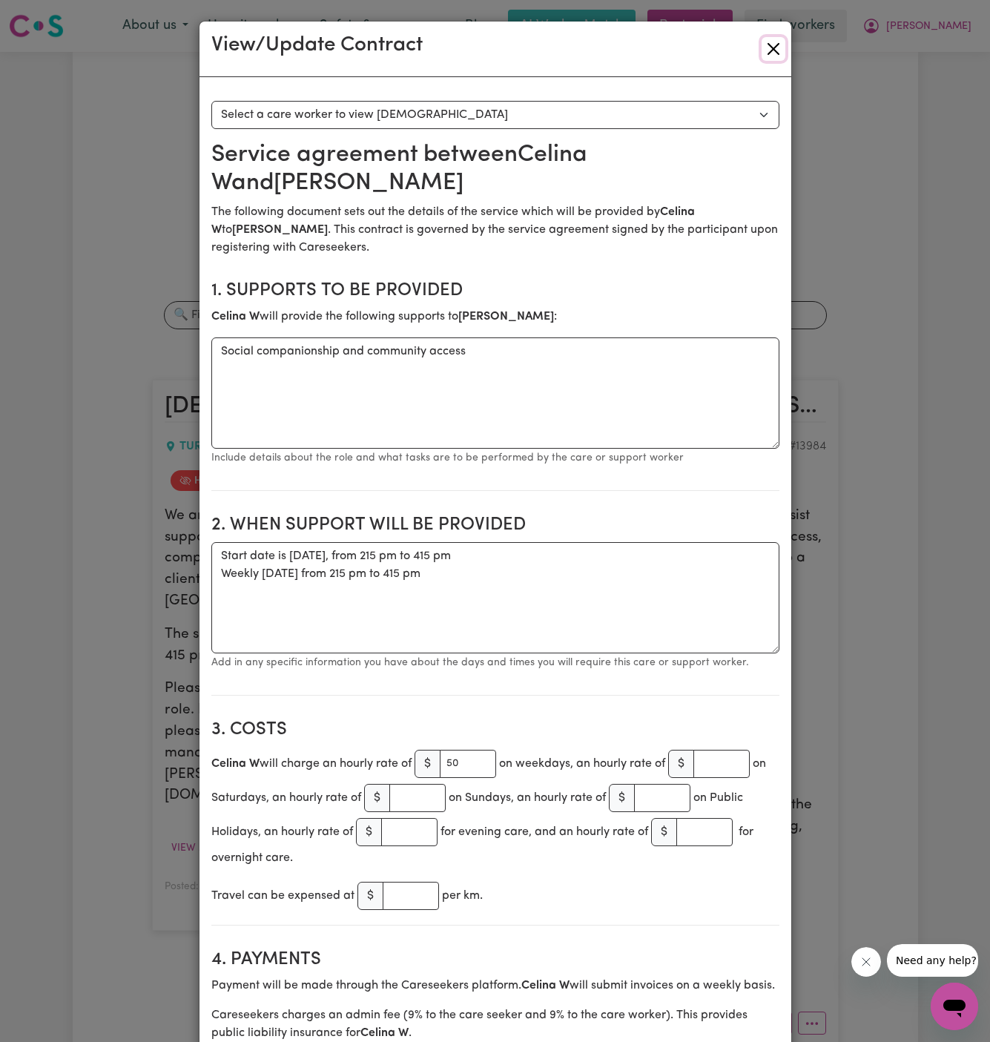
click at [778, 46] on button "Close" at bounding box center [774, 49] width 24 height 24
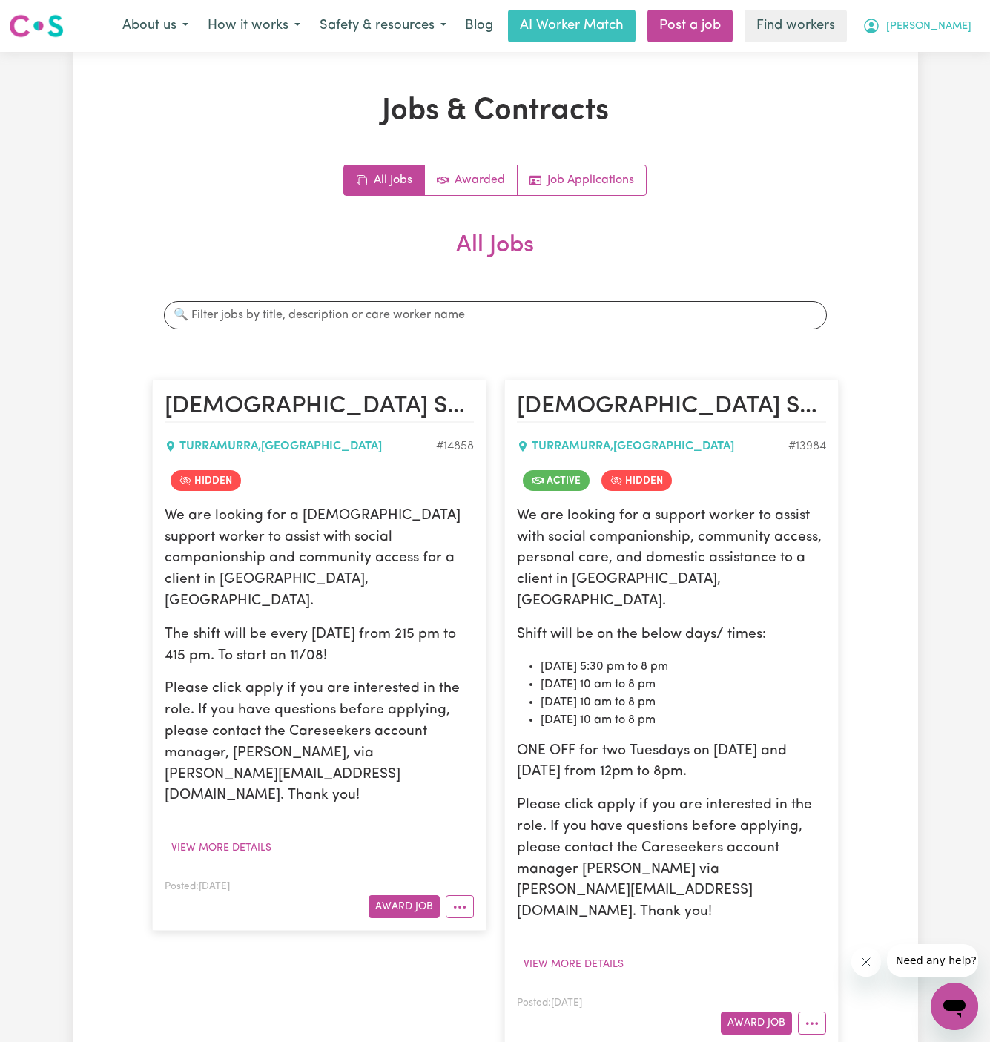
click at [952, 27] on span "[PERSON_NAME]" at bounding box center [928, 27] width 85 height 16
click at [951, 53] on link "My Dashboard" at bounding box center [921, 58] width 117 height 28
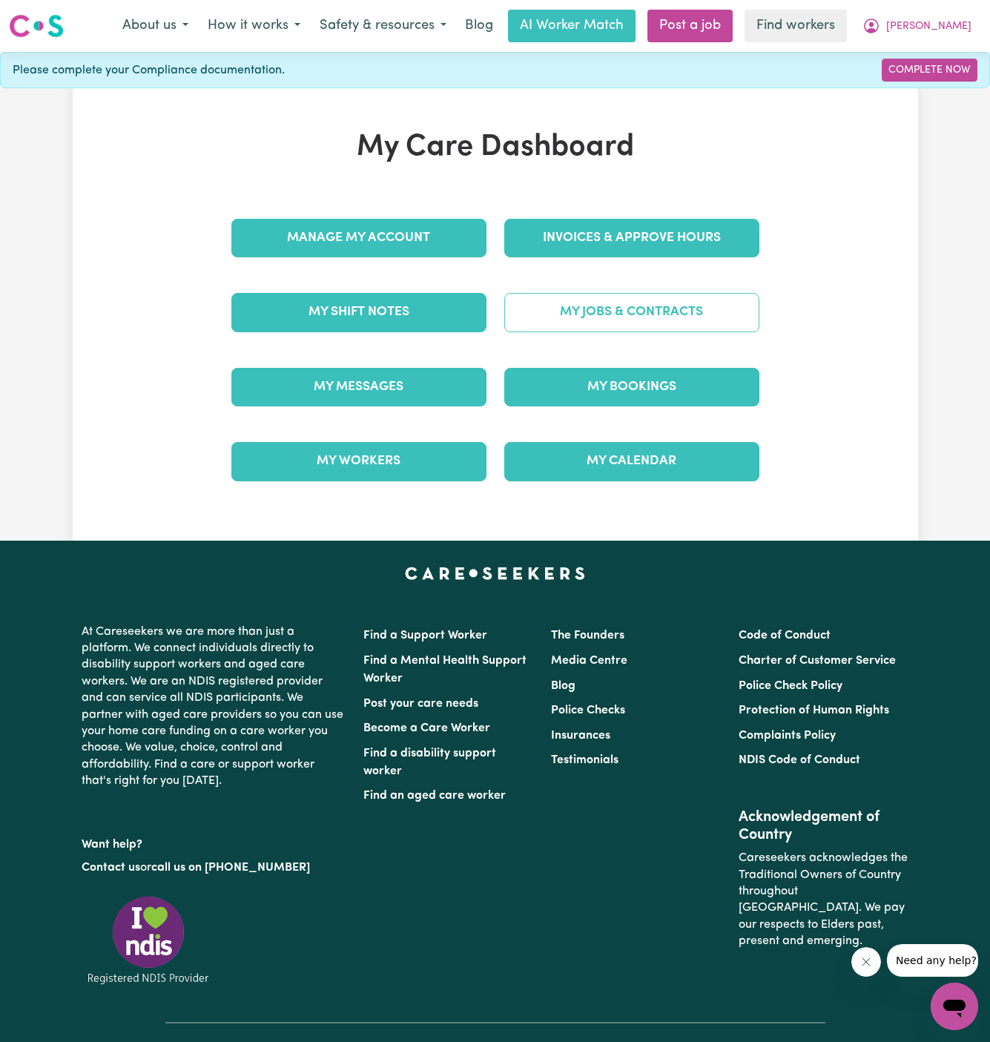
click at [623, 322] on link "My Jobs & Contracts" at bounding box center [631, 312] width 255 height 39
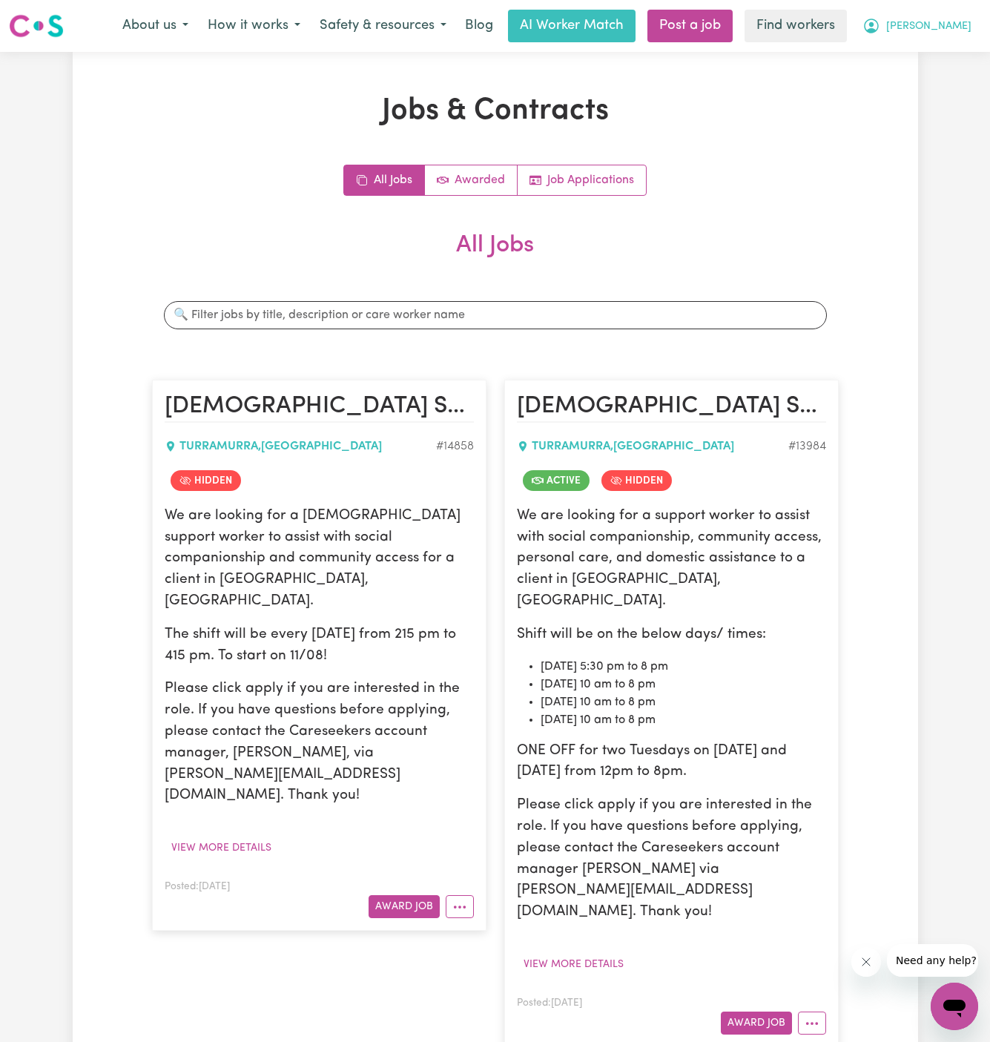
click at [954, 17] on button "[PERSON_NAME]" at bounding box center [917, 25] width 128 height 31
click at [940, 52] on link "My Dashboard" at bounding box center [921, 58] width 117 height 28
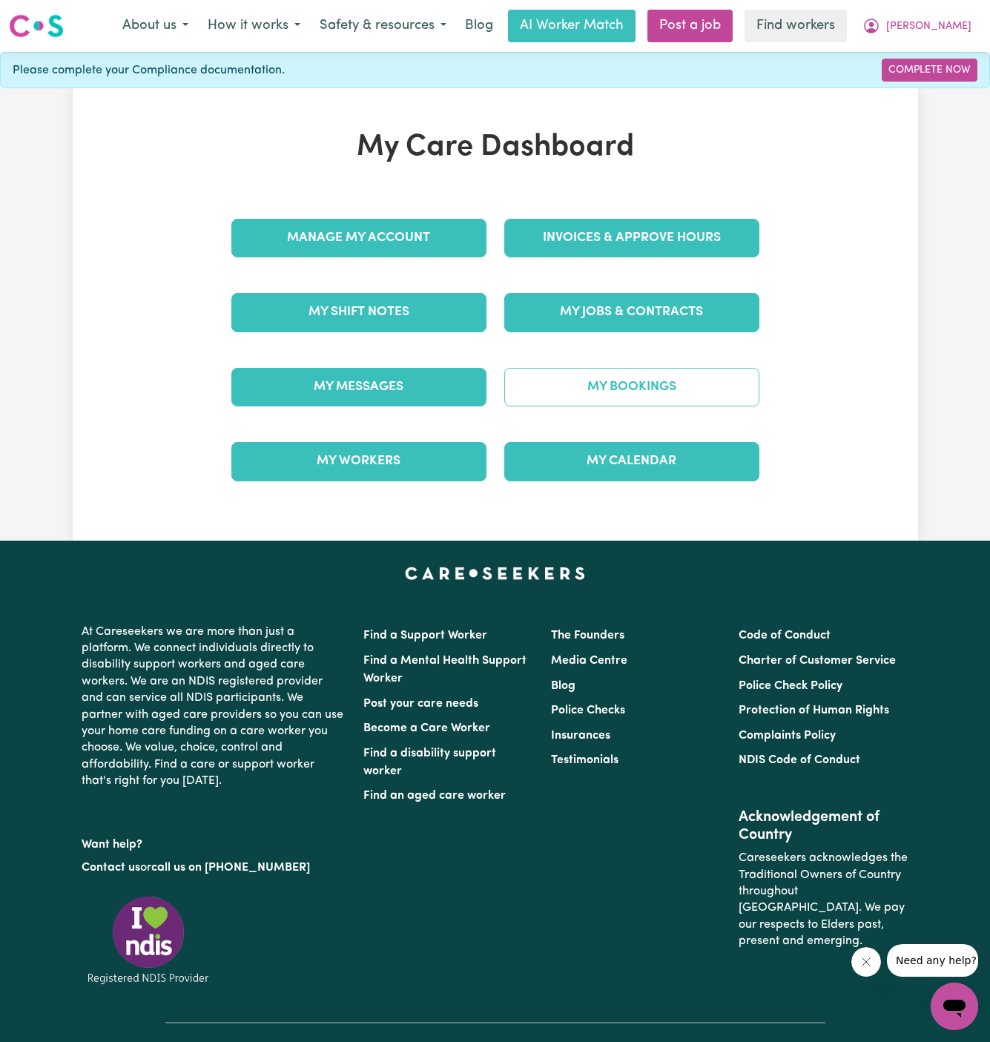
click at [648, 382] on link "My Bookings" at bounding box center [631, 387] width 255 height 39
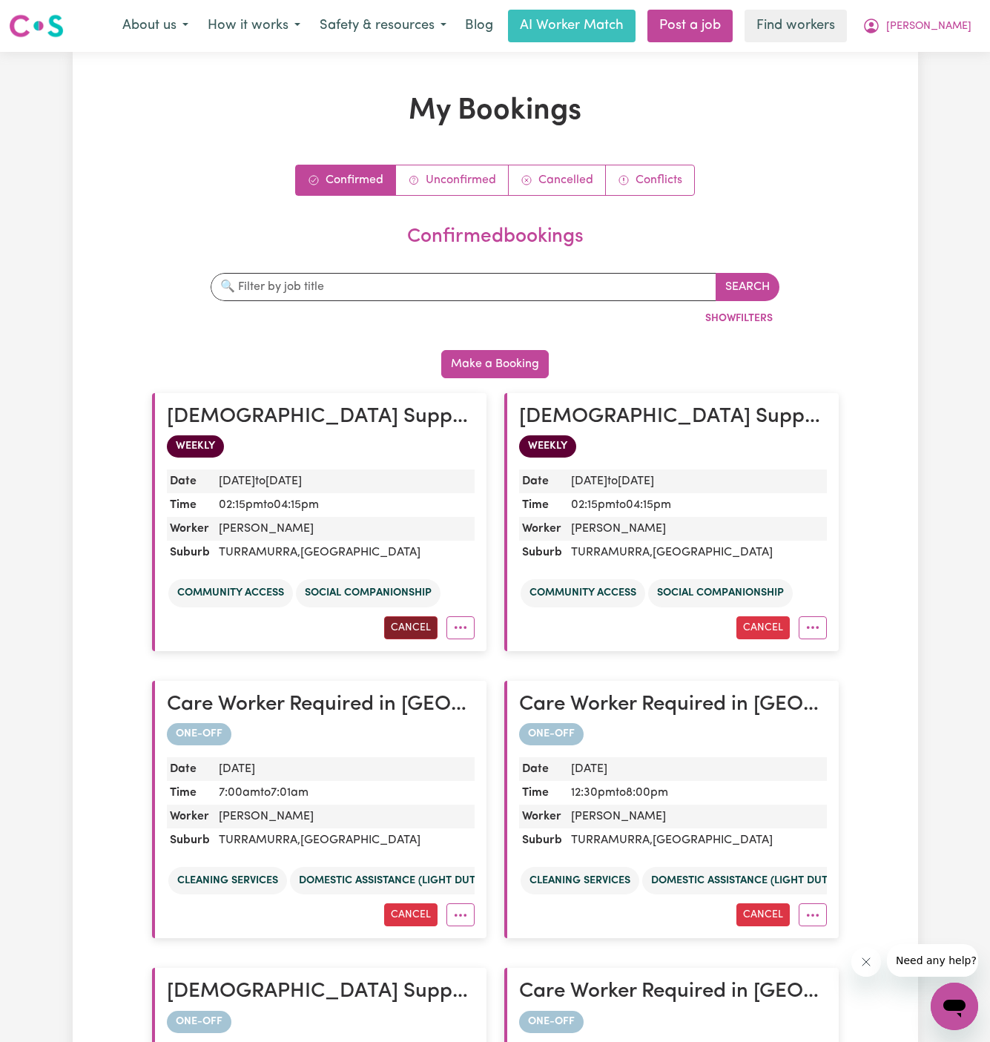
click at [413, 630] on button "Cancel" at bounding box center [410, 627] width 53 height 23
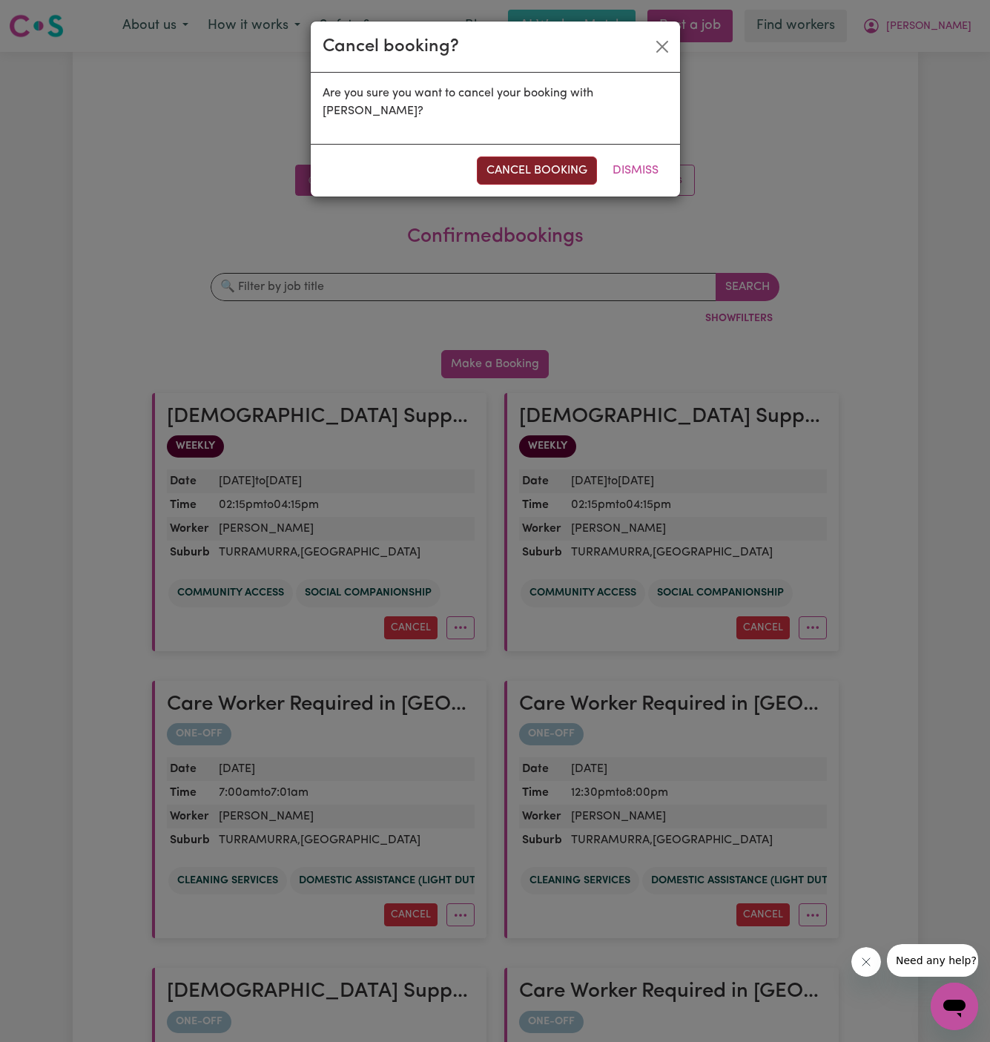
click at [553, 156] on button "cancel booking" at bounding box center [537, 170] width 120 height 28
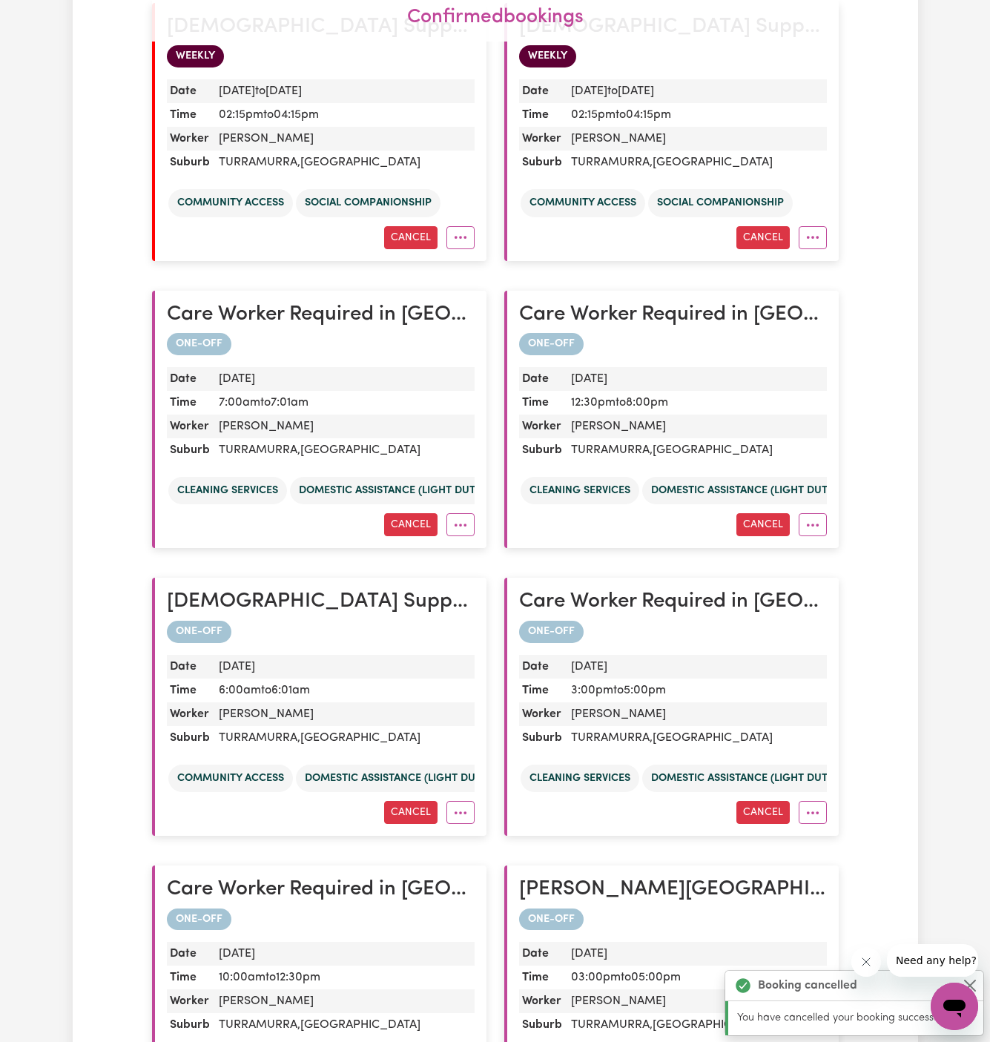
scroll to position [387, 0]
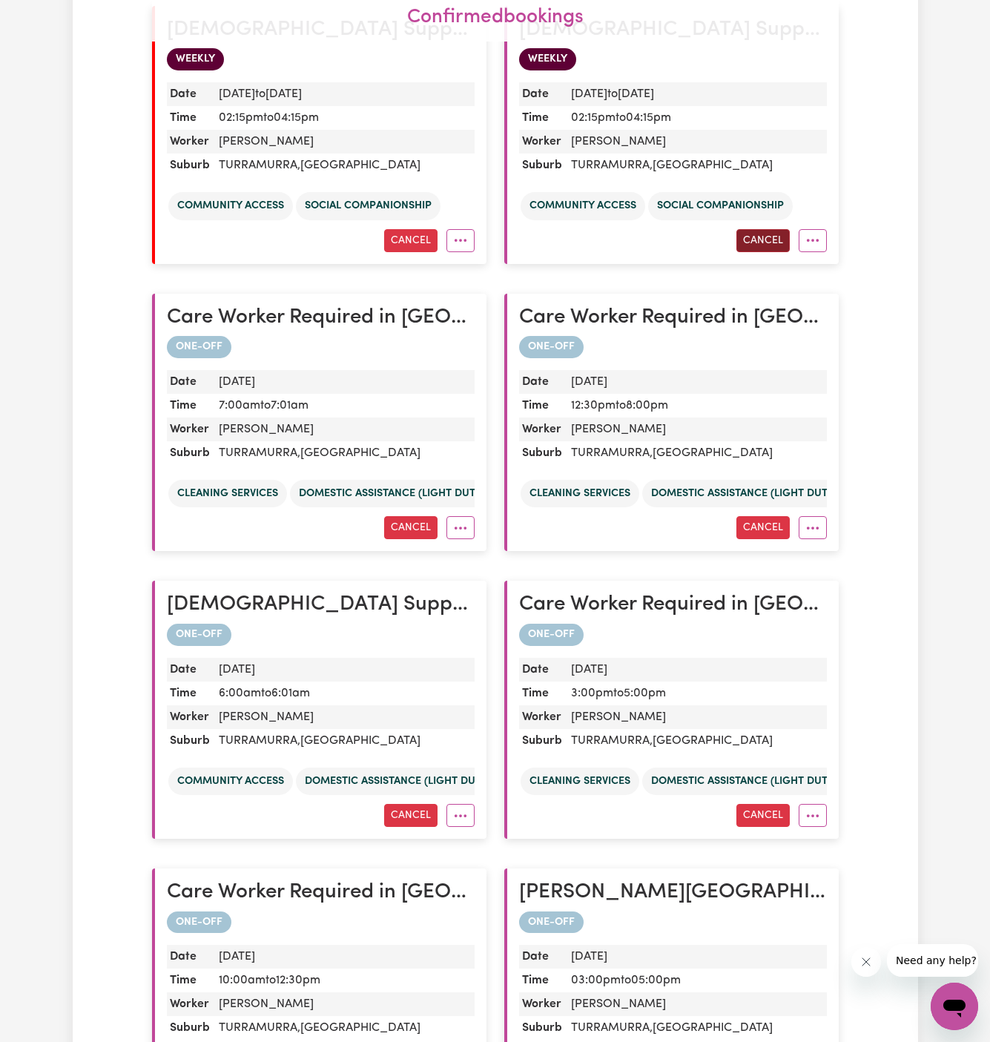
click at [770, 231] on button "Cancel" at bounding box center [763, 240] width 53 height 23
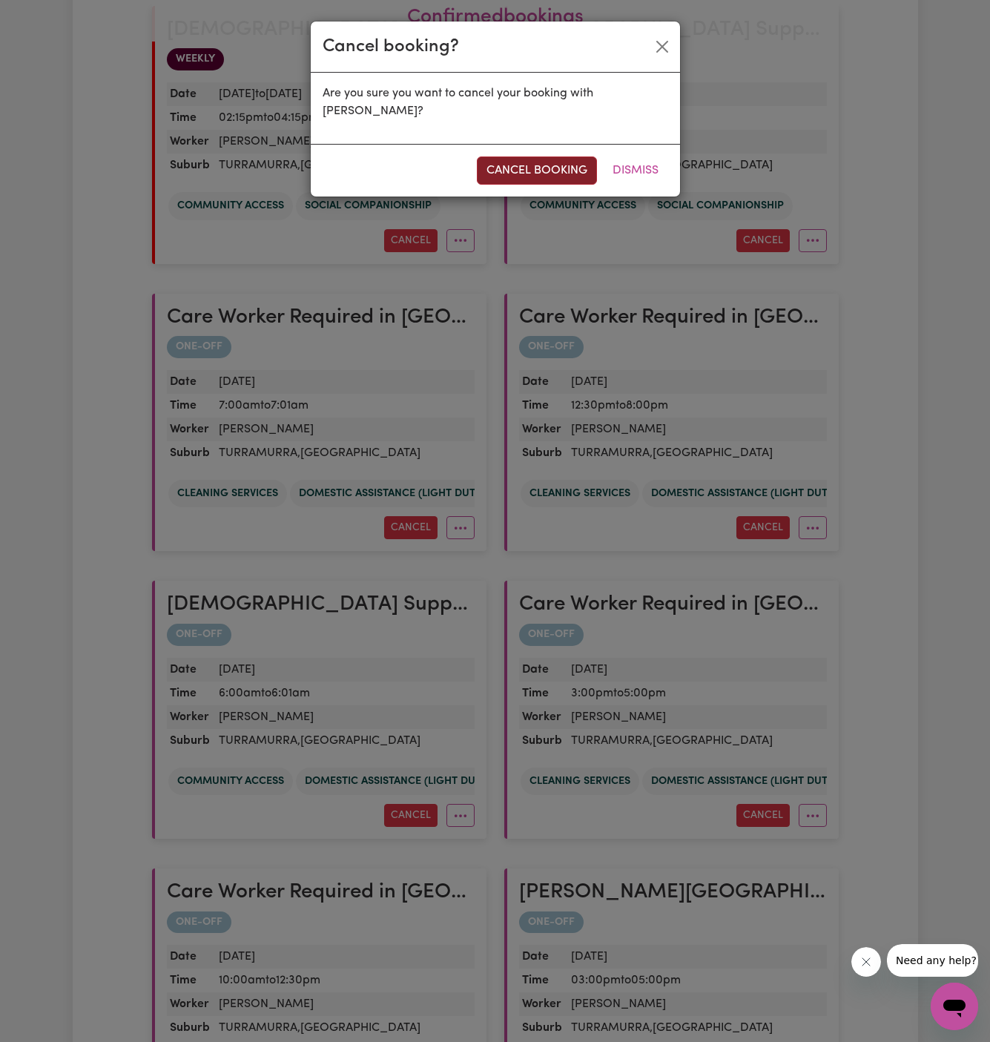
click at [518, 156] on button "cancel booking" at bounding box center [537, 170] width 120 height 28
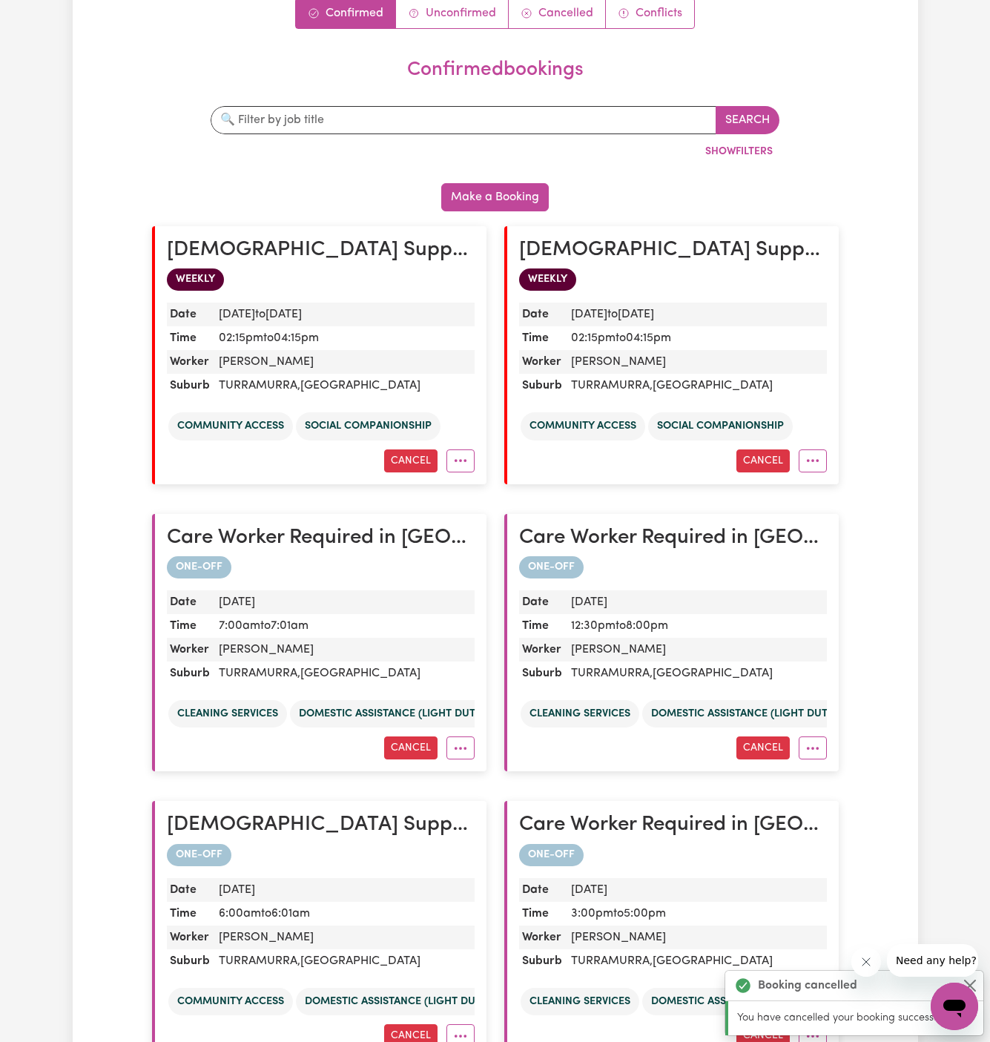
scroll to position [81, 0]
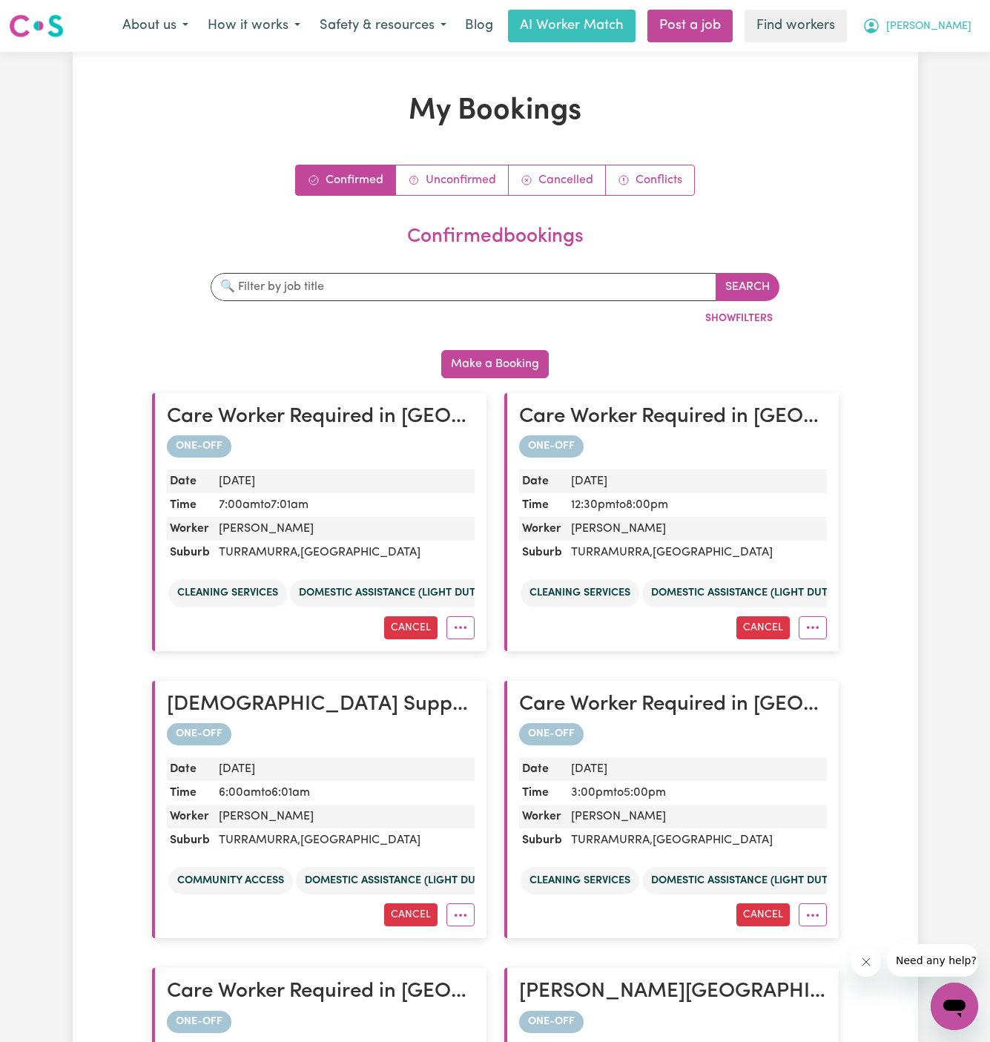
click at [948, 22] on span "[PERSON_NAME]" at bounding box center [928, 27] width 85 height 16
click at [948, 45] on link "My Dashboard" at bounding box center [921, 58] width 117 height 28
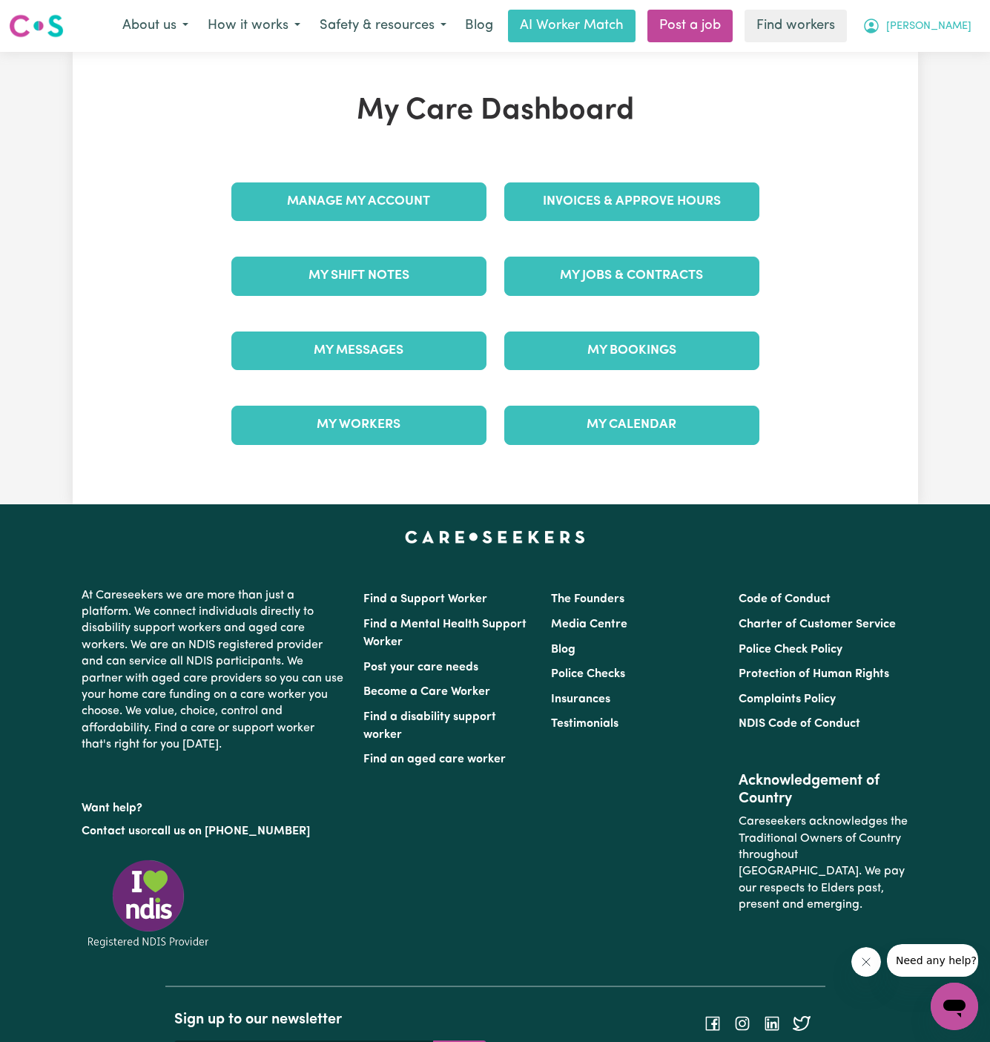
click at [948, 27] on span "[PERSON_NAME]" at bounding box center [928, 27] width 85 height 16
click at [948, 74] on link "Logout" at bounding box center [921, 85] width 117 height 28
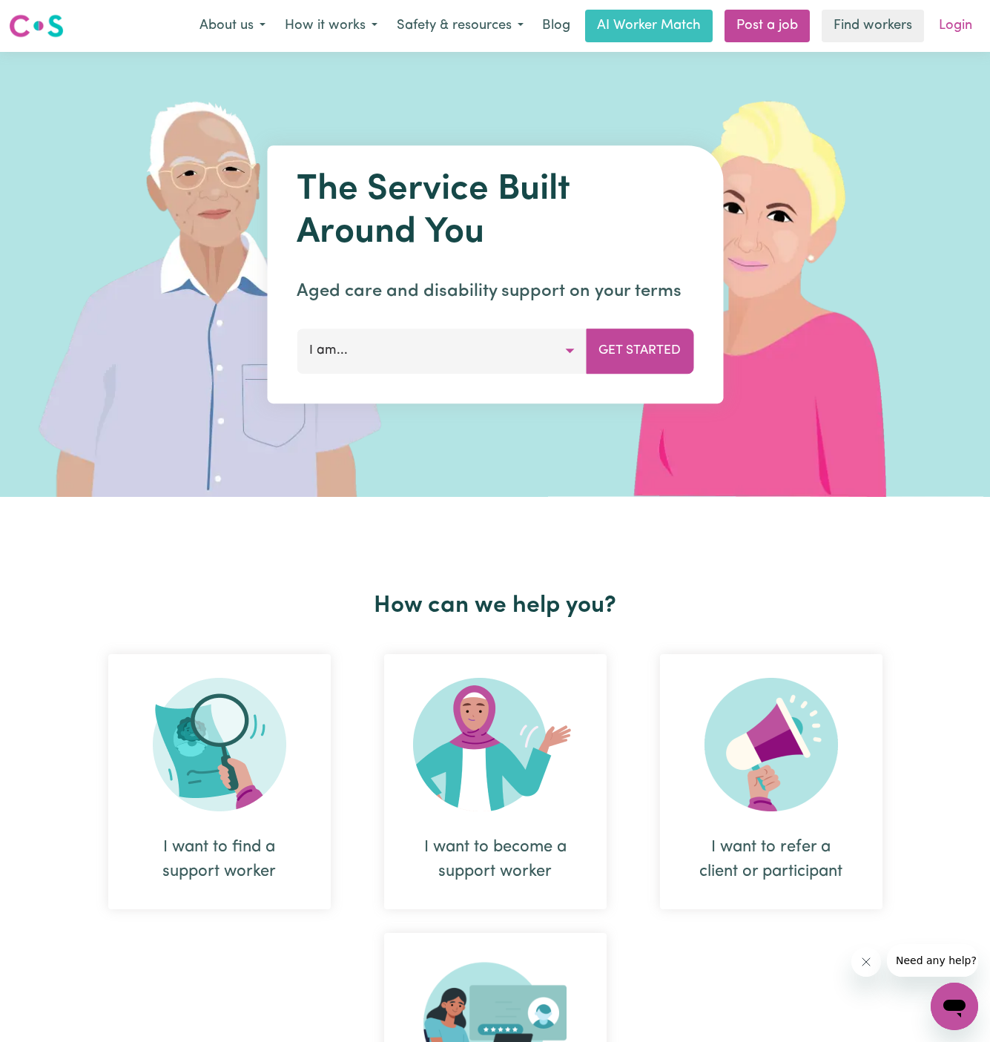
click at [956, 36] on link "Login" at bounding box center [955, 26] width 51 height 33
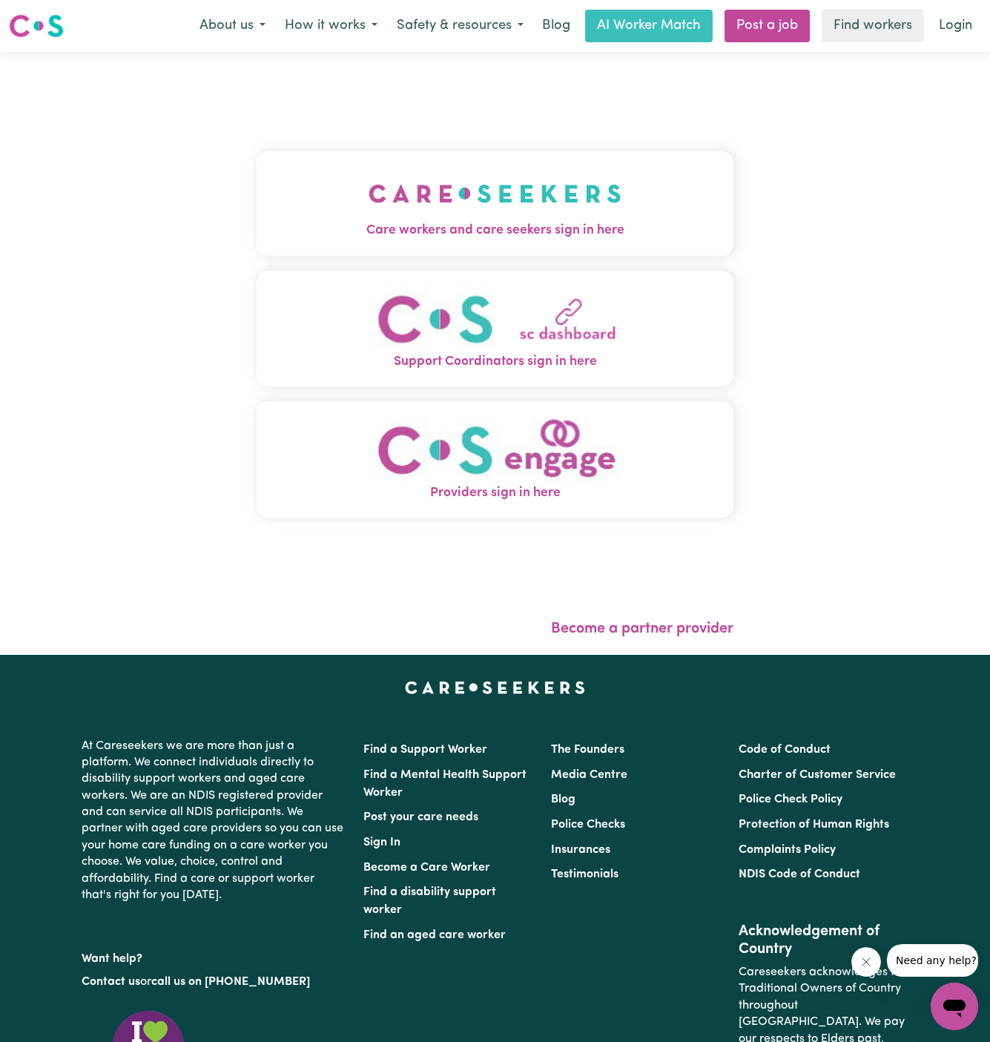
click at [628, 193] on button "Care workers and care seekers sign in here" at bounding box center [496, 203] width 478 height 104
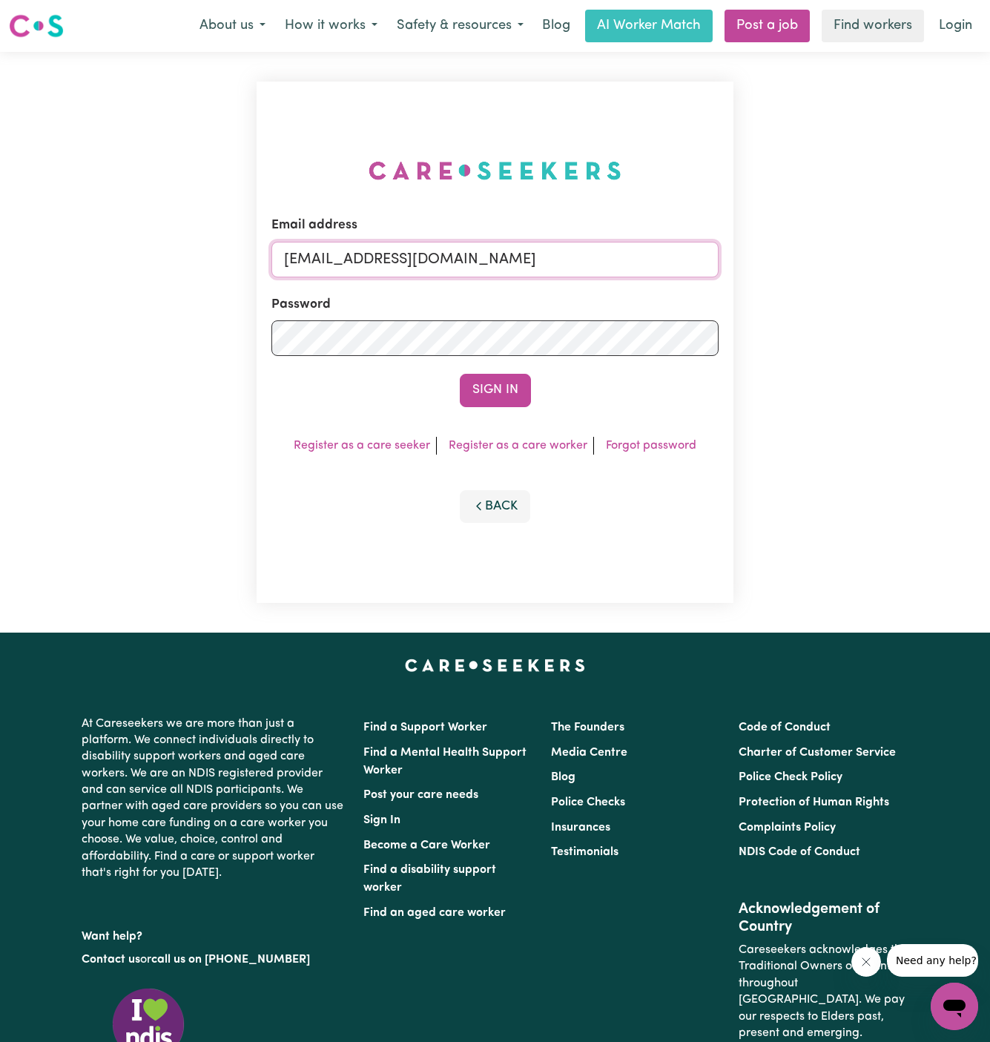
drag, startPoint x: 358, startPoint y: 258, endPoint x: 966, endPoint y: 258, distance: 607.5
click at [966, 258] on div "Email address superuser~GrahamWhiteKNC@careseekers.com.au Password Sign In Regi…" at bounding box center [495, 342] width 990 height 581
type input "superuser~SkipCalderMCS@careseekers.com.au"
click at [487, 398] on button "Sign In" at bounding box center [495, 390] width 71 height 33
